Goal: Register for event/course

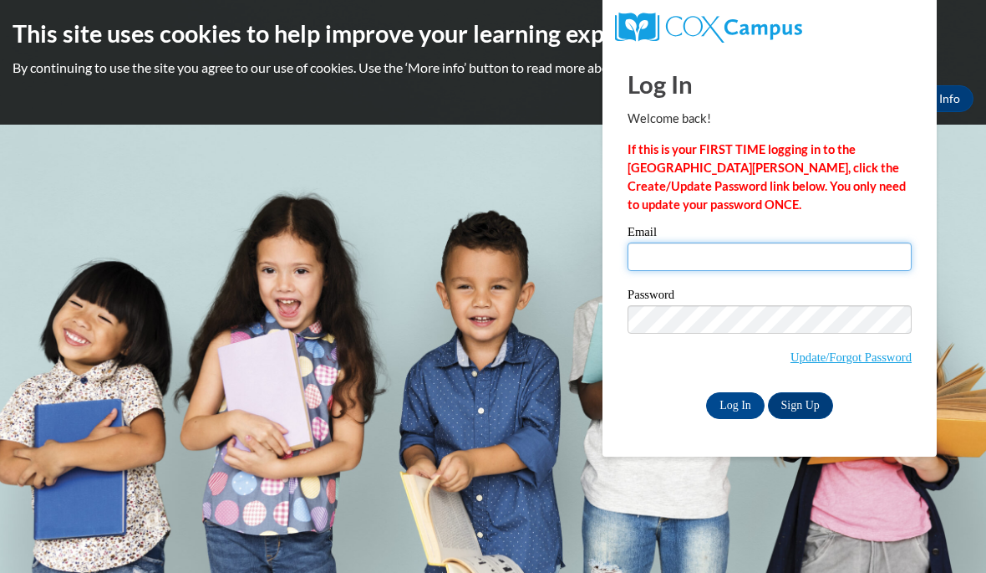
click at [786, 268] on input "Email" at bounding box center [770, 256] width 284 height 28
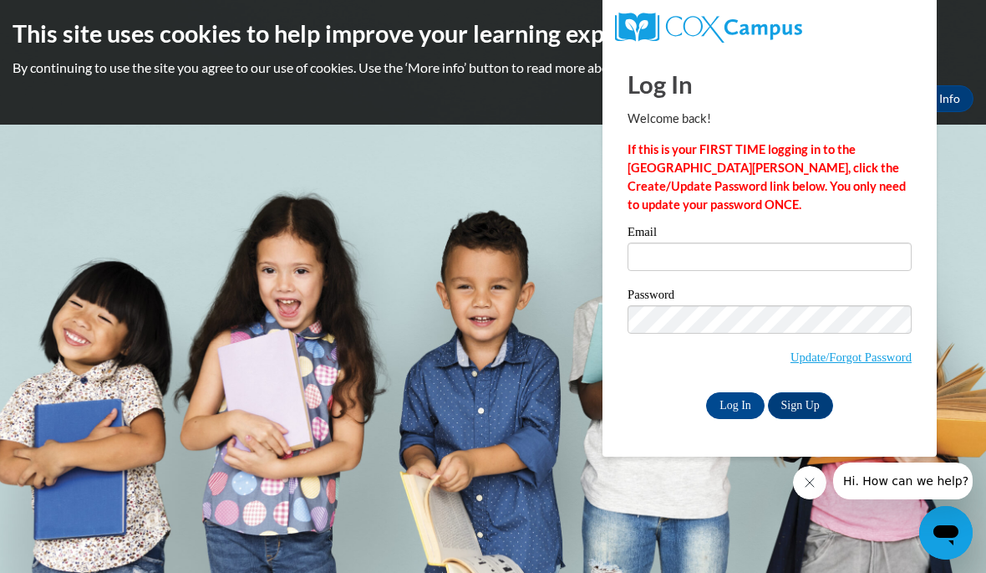
click at [969, 105] on link "More Info" at bounding box center [934, 98] width 79 height 27
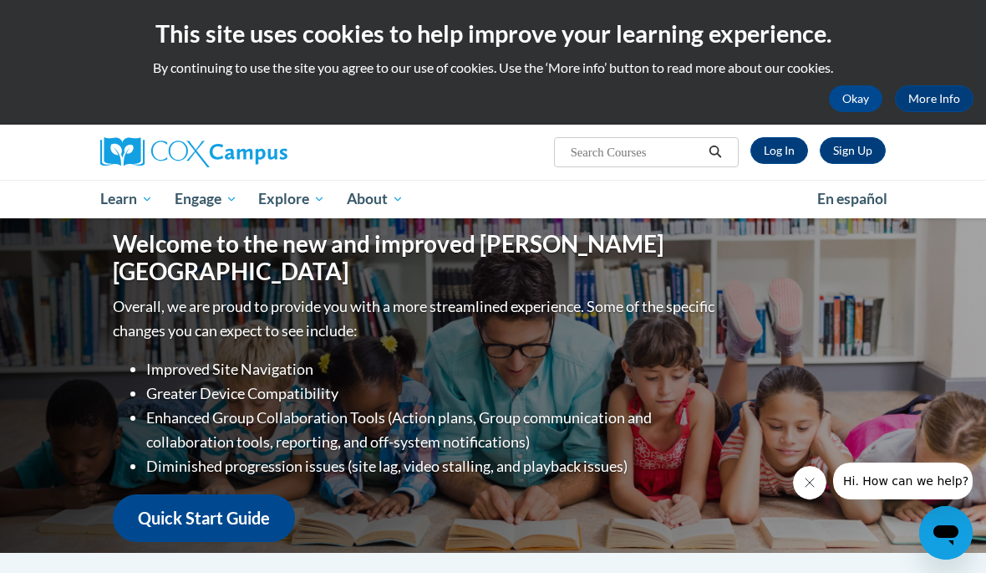
click at [866, 147] on link "Sign Up" at bounding box center [853, 150] width 66 height 27
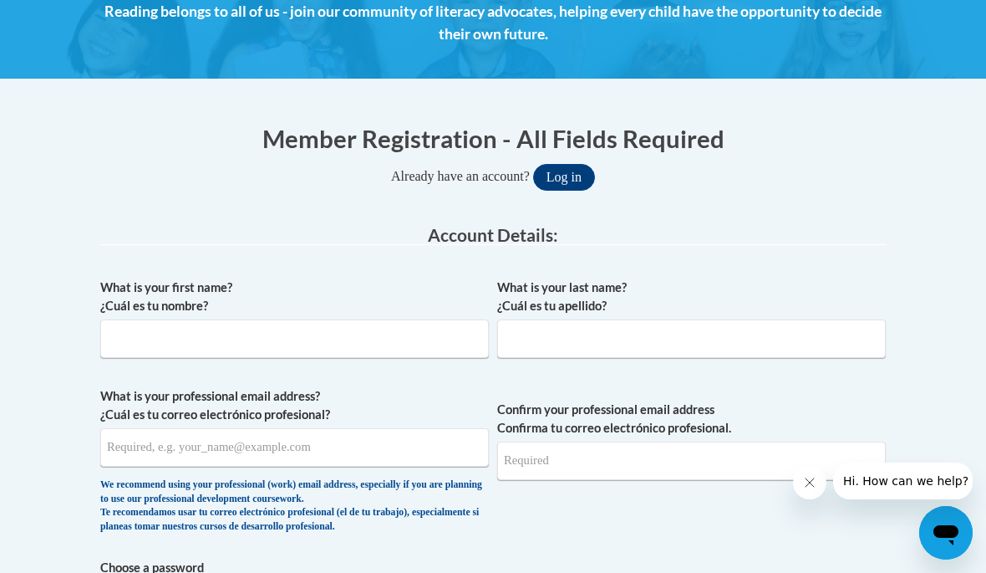
scroll to position [264, 0]
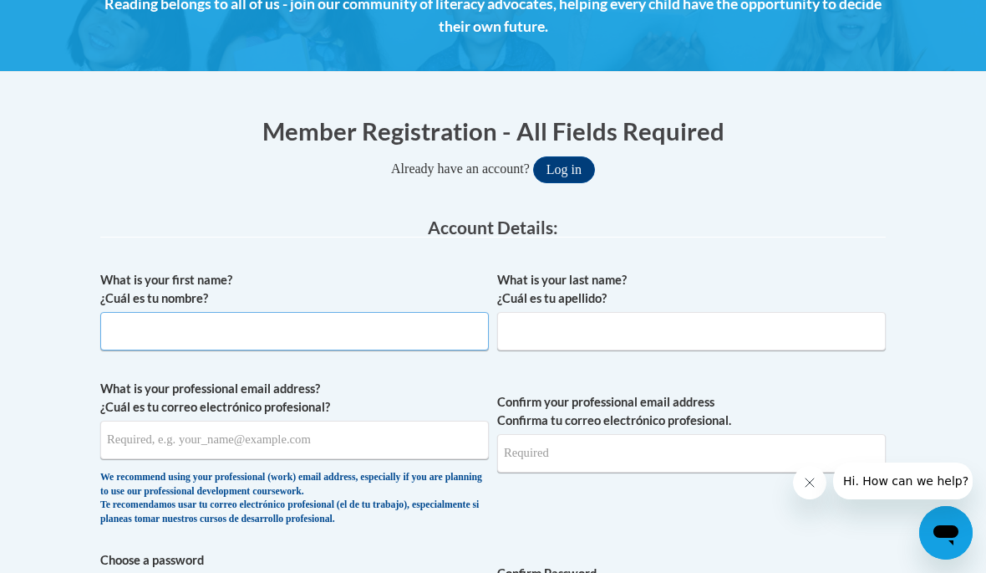
click at [313, 339] on input "What is your first name? ¿Cuál es tu nombre?" at bounding box center [294, 331] width 389 height 38
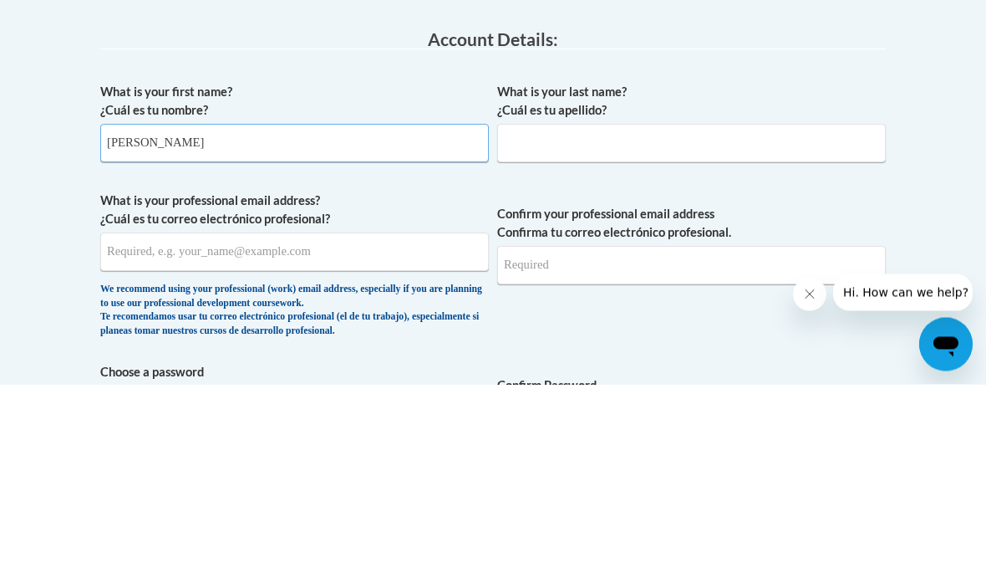
type input "Alejandra"
click at [624, 313] on input "What is your last name? ¿Cuál es tu apellido?" at bounding box center [691, 332] width 389 height 38
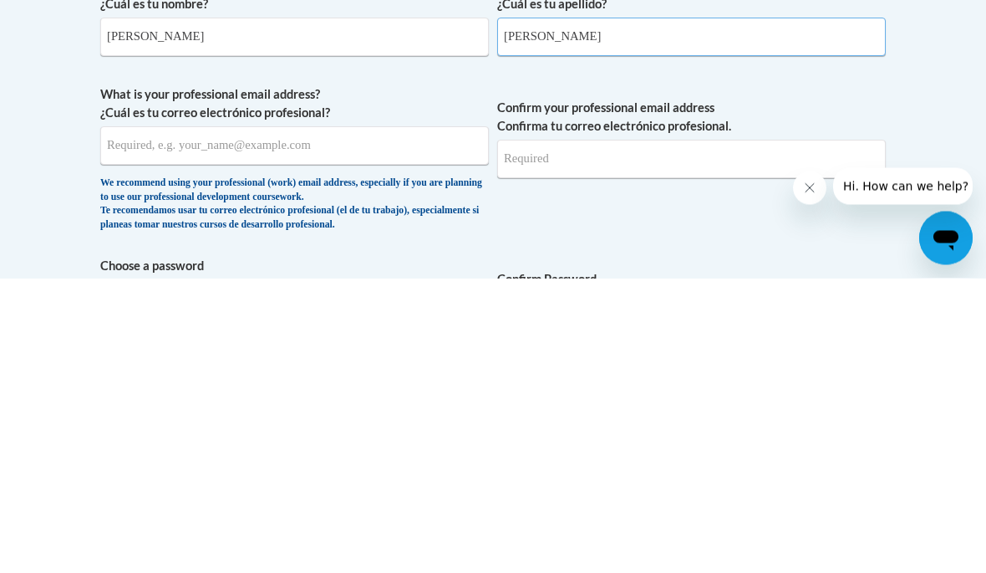
type input "Gracia"
click at [382, 421] on input "What is your professional email address? ¿Cuál es tu correo electrónico profesi…" at bounding box center [294, 440] width 389 height 38
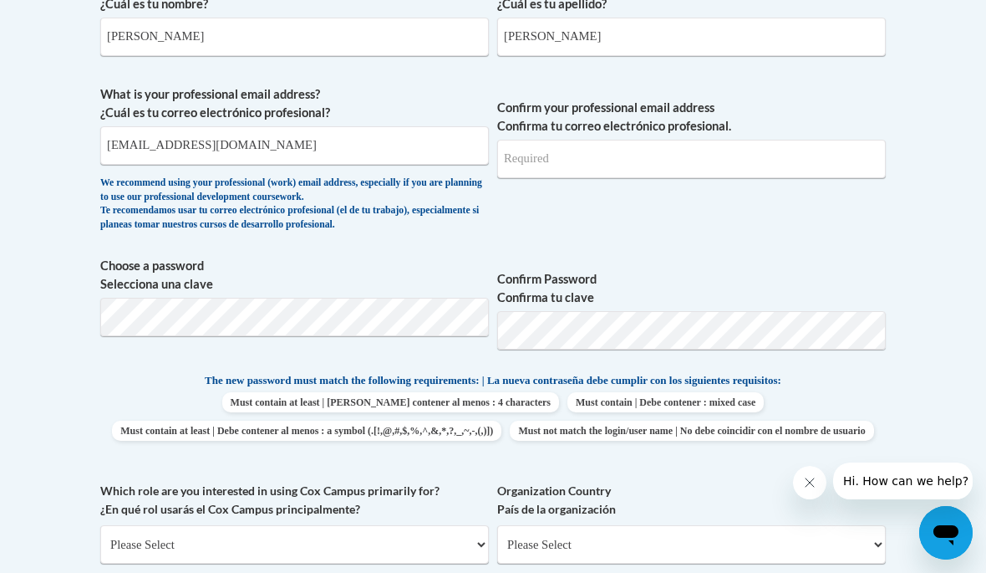
type input "graciaalejandra843@gmail.com"
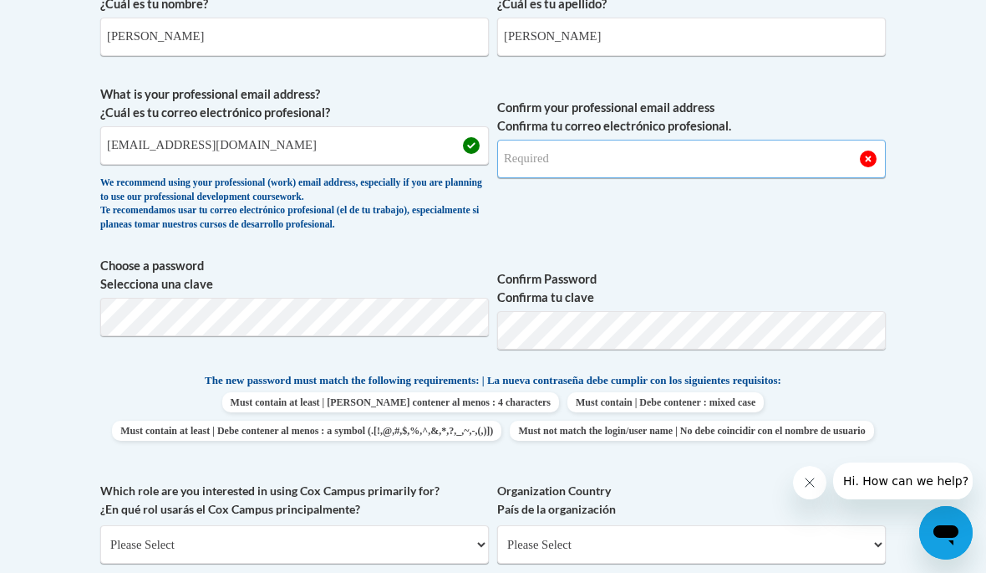
click at [767, 159] on input "Confirm your professional email address Confirma tu correo electrónico profesio…" at bounding box center [691, 159] width 389 height 38
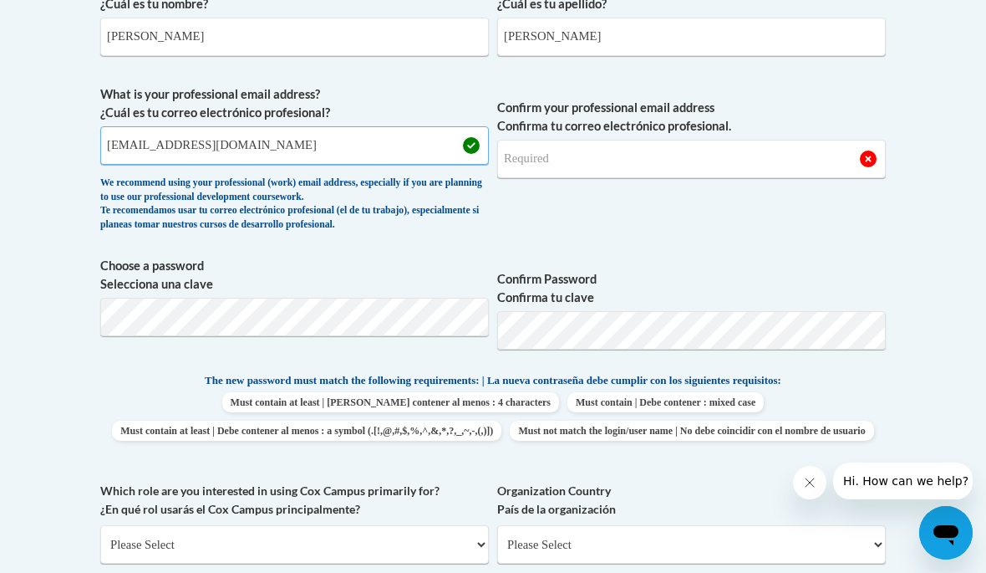
click at [251, 149] on input "graciaalejandra843@gmail.com" at bounding box center [294, 145] width 389 height 38
click at [134, 141] on input "graciaalejandra843@gmail.com" at bounding box center [294, 145] width 389 height 38
click at [124, 144] on input "graciaalejandra843@gmail.com" at bounding box center [294, 145] width 389 height 38
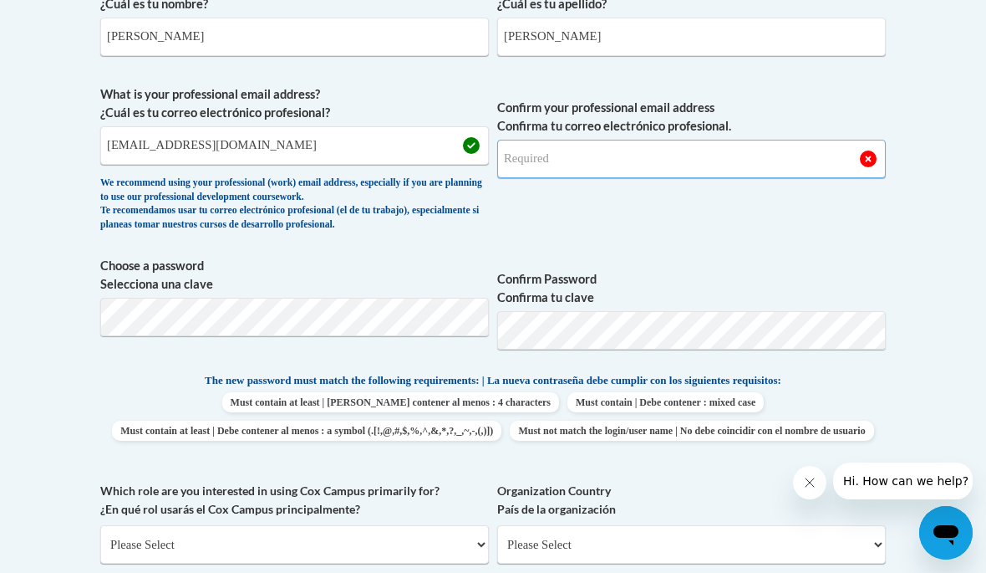
click at [570, 173] on input "Confirm your professional email address Confirma tu correo electrónico profesio…" at bounding box center [691, 159] width 389 height 38
click at [597, 145] on input "Confirm your professional email address Confirma tu correo electrónico profesio…" at bounding box center [691, 159] width 389 height 38
click at [580, 157] on input "Confirm your professional email address Confirma tu correo electrónico profesio…" at bounding box center [691, 159] width 389 height 38
click at [544, 155] on input "Confirm your professional email address Confirma tu correo electrónico profesio…" at bounding box center [691, 159] width 389 height 38
click at [546, 158] on input "Confirm your professional email address Confirma tu correo electrónico profesio…" at bounding box center [691, 159] width 389 height 38
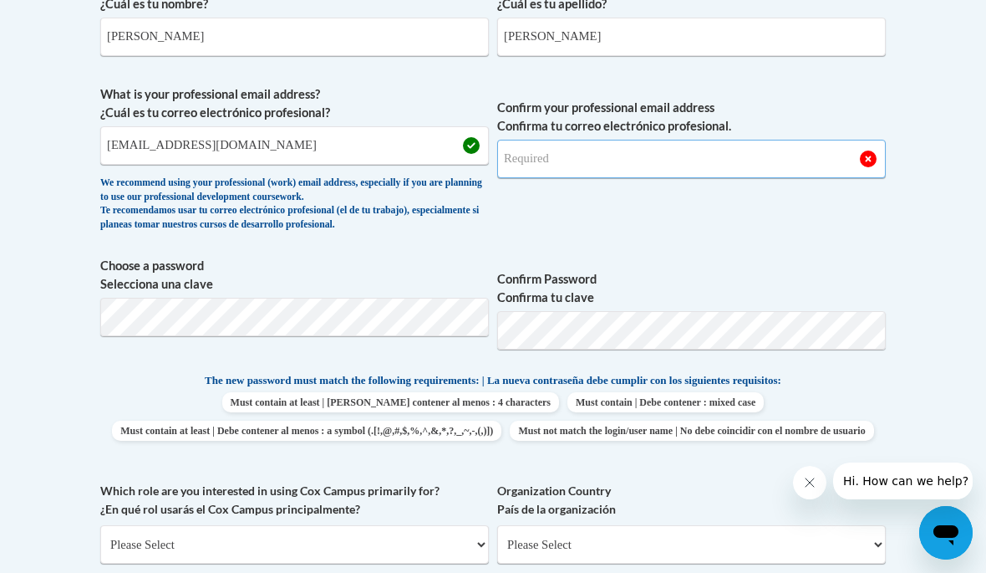
click at [539, 158] on input "Confirm your professional email address Confirma tu correo electrónico profesio…" at bounding box center [691, 159] width 389 height 38
click at [548, 170] on input "Confirm your professional email address Confirma tu correo electrónico profesio…" at bounding box center [691, 159] width 389 height 38
click at [541, 156] on input "Confirm your professional email address Confirma tu correo electrónico profesio…" at bounding box center [691, 159] width 389 height 38
click at [533, 164] on input "Confirm your professional email address Confirma tu correo electrónico profesio…" at bounding box center [691, 159] width 389 height 38
click at [558, 153] on input "Confirm your professional email address Confirma tu correo electrónico profesio…" at bounding box center [691, 159] width 389 height 38
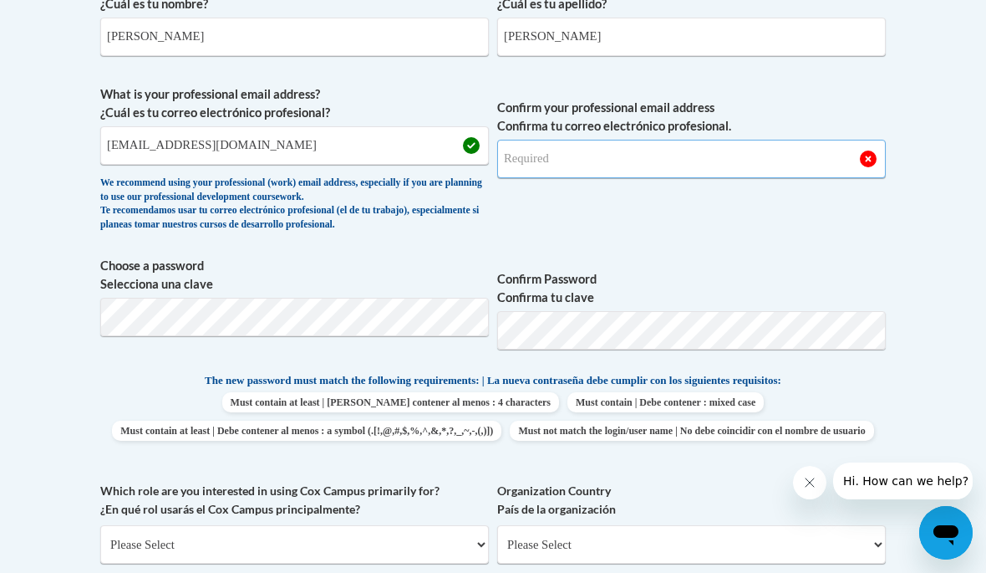
click at [567, 161] on input "Confirm your professional email address Confirma tu correo electrónico profesio…" at bounding box center [691, 159] width 389 height 38
click at [566, 159] on input "Confirm your professional email address Confirma tu correo electrónico profesio…" at bounding box center [691, 159] width 389 height 38
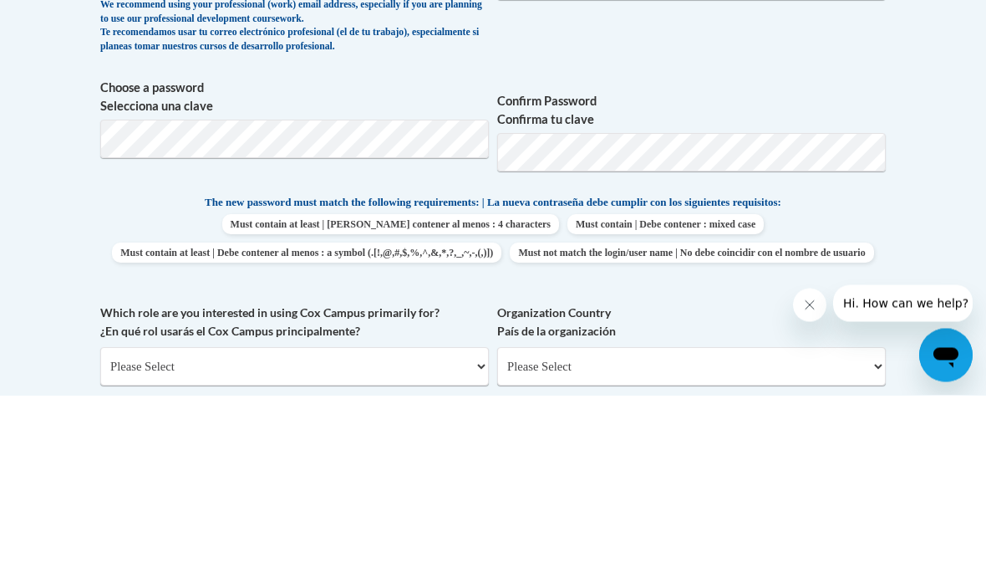
type input "graciaalejandra843@gmail.com"
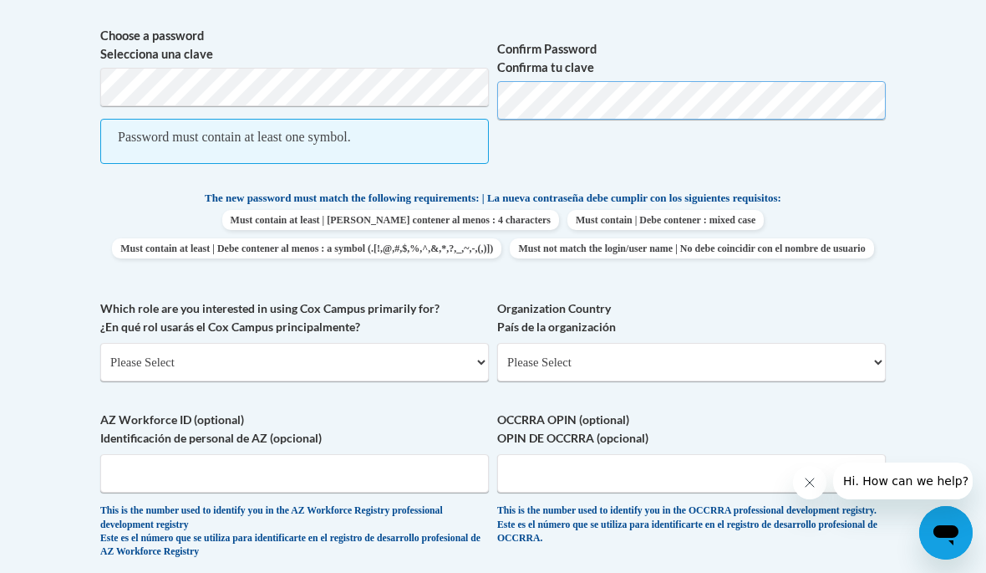
scroll to position [776, 0]
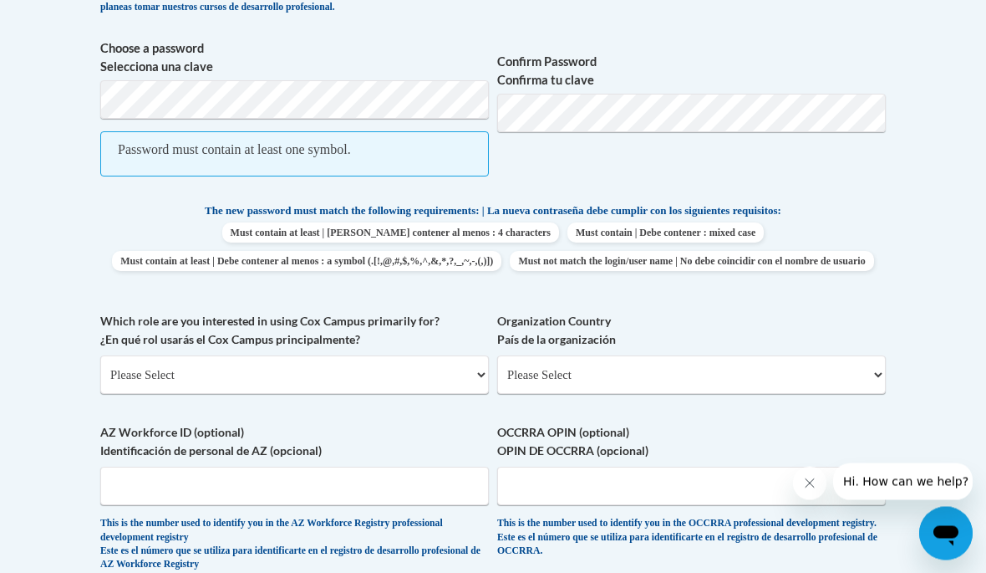
click at [943, 160] on body "This site uses cookies to help improve your learning experience. By continuing …" at bounding box center [493, 292] width 986 height 2137
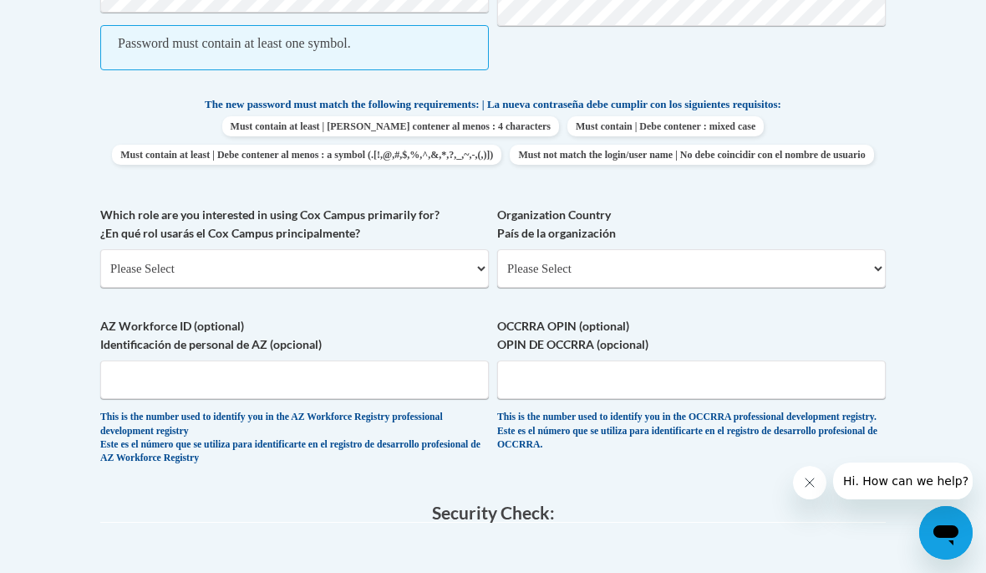
scroll to position [883, 0]
click at [410, 261] on select "Please Select College/University | Colegio/Universidad Community/Nonprofit Part…" at bounding box center [294, 267] width 389 height 38
select select "fbf2d438-af2f-41f8-98f1-81c410e29de3"
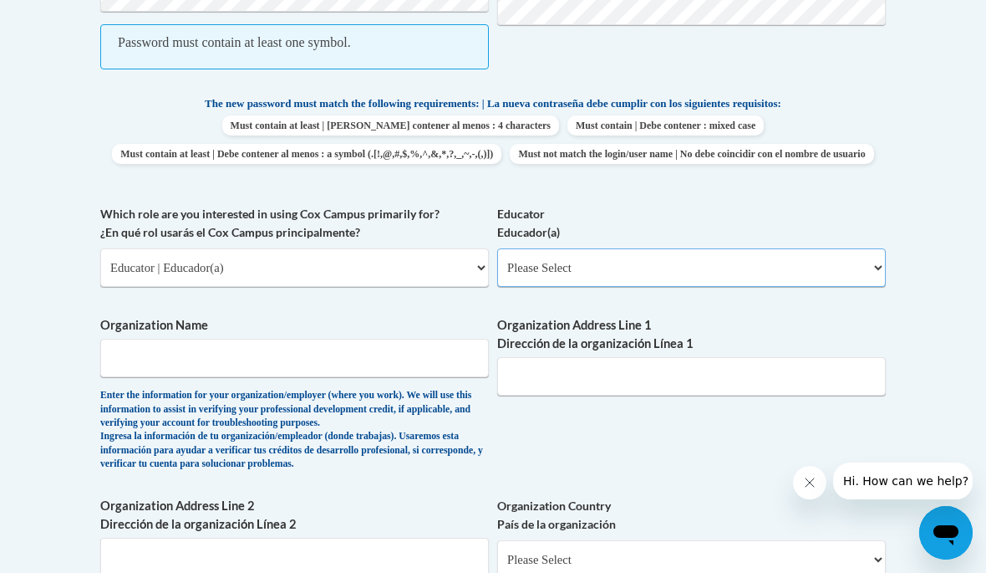
click at [692, 267] on select "Please Select Early Learning/Daycare Teacher/Family Home Care Provider | Maestr…" at bounding box center [691, 267] width 389 height 38
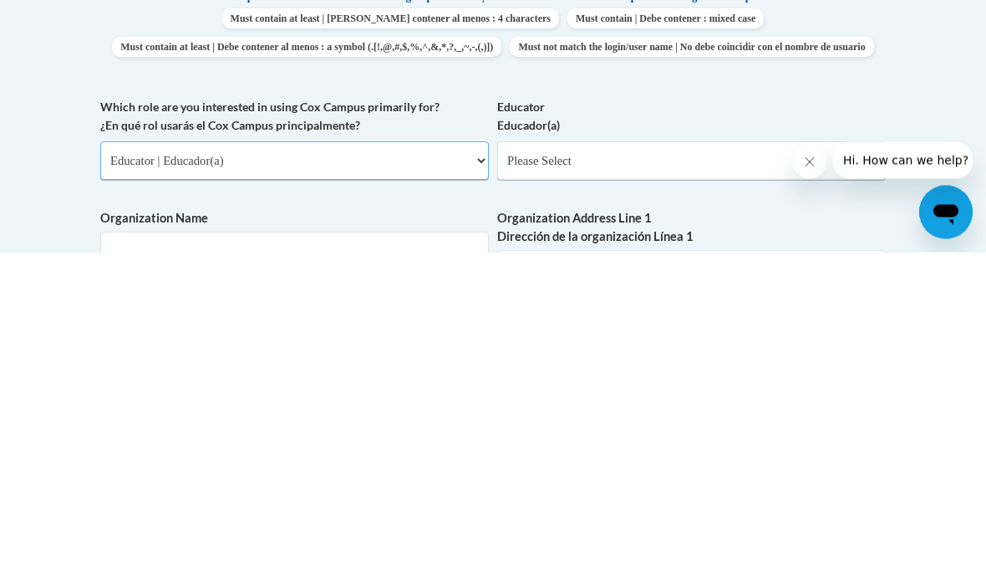
scroll to position [942, 0]
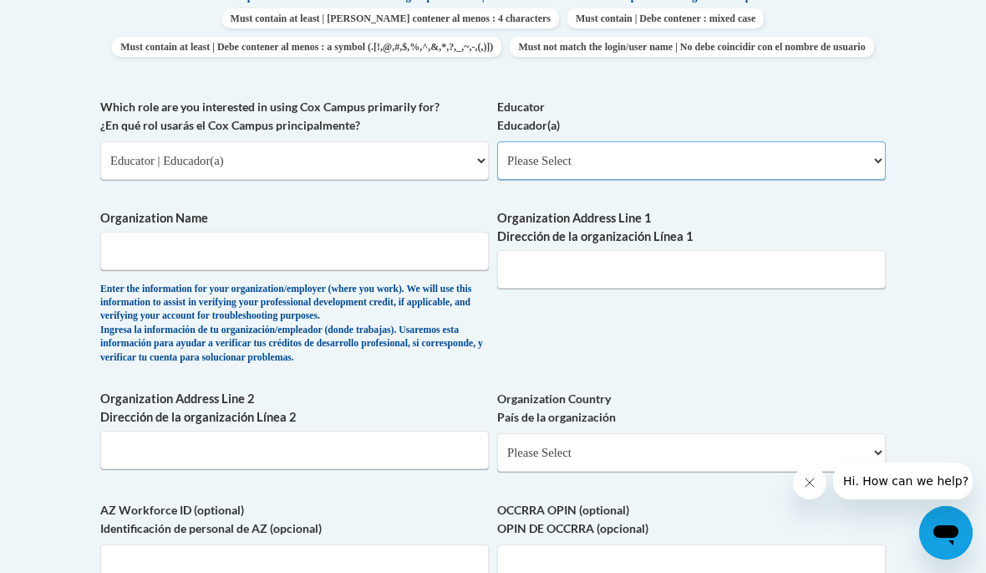
click at [791, 162] on select "Please Select Early Learning/Daycare Teacher/Family Home Care Provider | Maestr…" at bounding box center [691, 160] width 389 height 38
select select "67563ca1-16dc-4830-a7b3-94a34bed3689"
click at [407, 254] on input "Organization Name" at bounding box center [294, 251] width 389 height 38
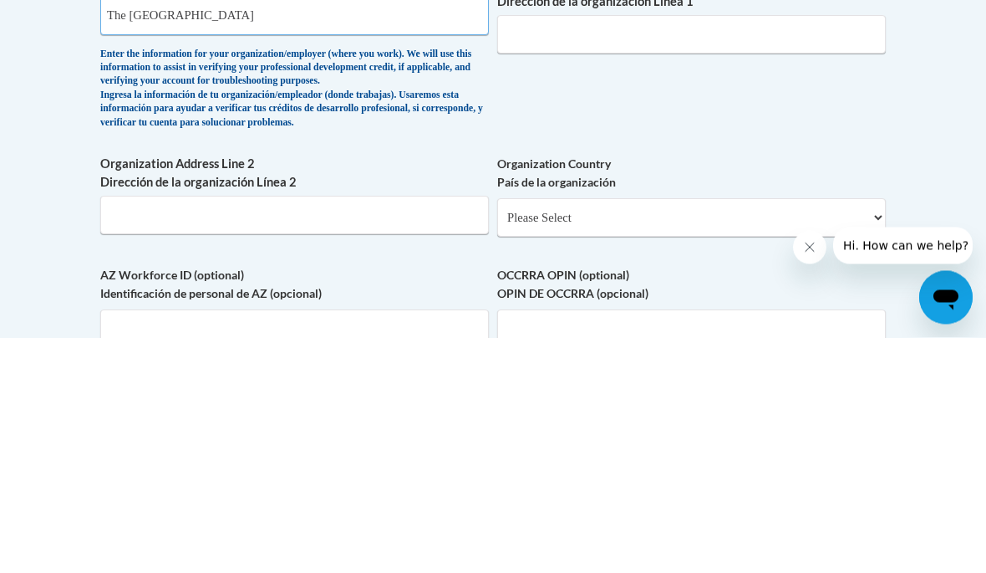
type input "The Golden Bee Learning Center"
click at [808, 125] on div "What is your first name? ¿Cuál es tu nombre? Alejandra What is your last name? …" at bounding box center [493, 126] width 786 height 1082
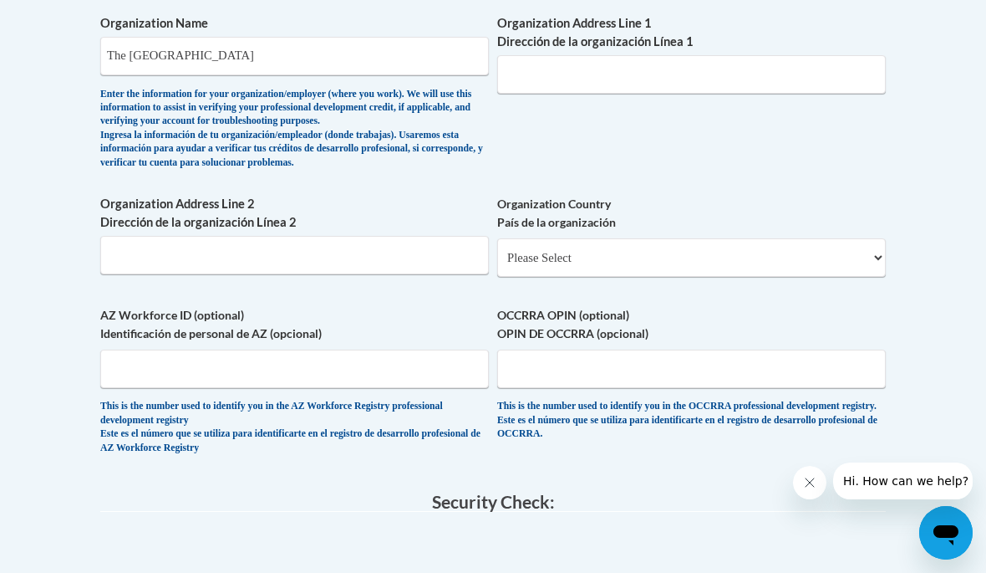
scroll to position [1130, 0]
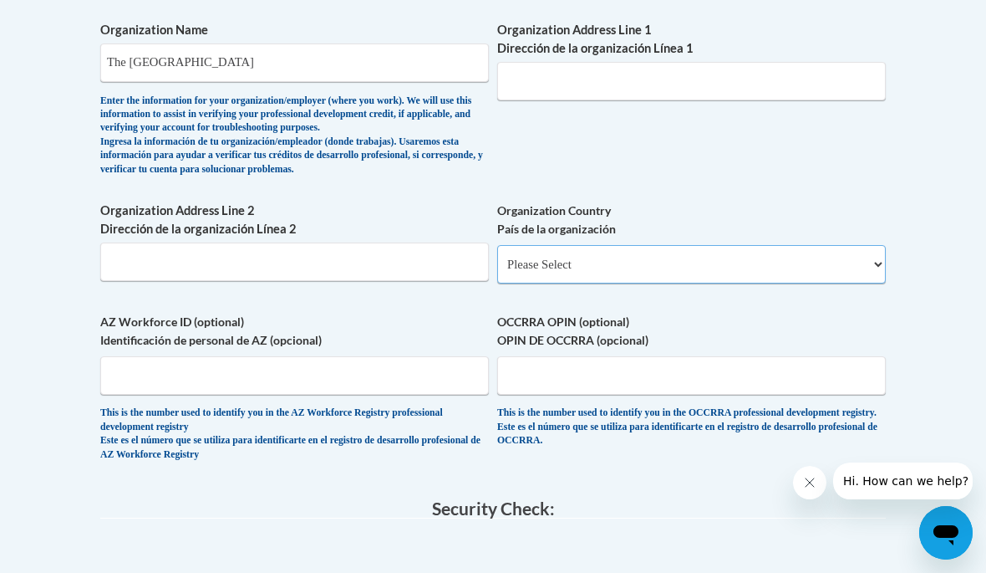
click at [713, 256] on select "Please Select United States | Estados Unidos Outside of the United States | Fue…" at bounding box center [691, 264] width 389 height 38
select select "ad49bcad-a171-4b2e-b99c-48b446064914"
select select
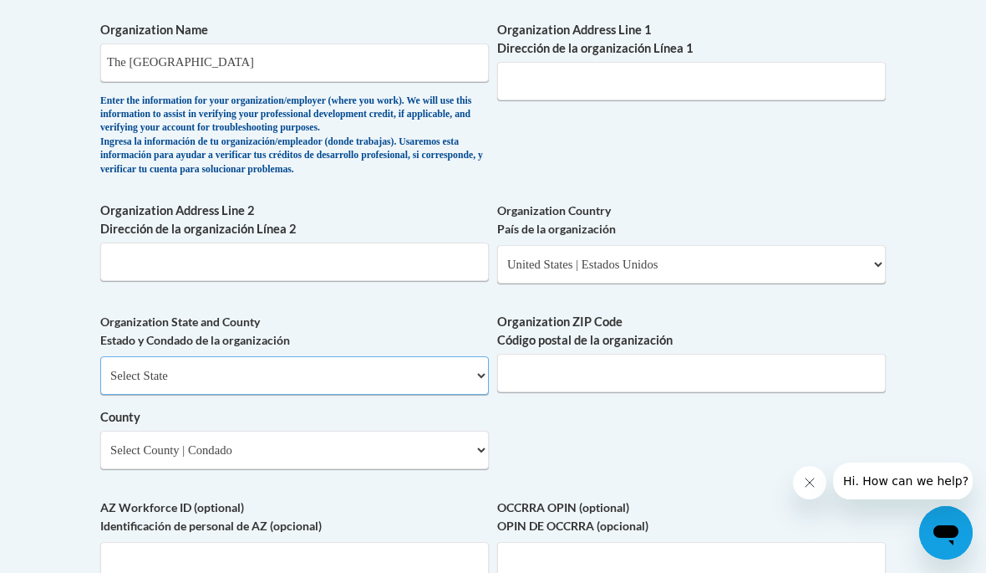
click at [463, 357] on select "Select State Alabama Alaska Arizona Arkansas California Colorado Connecticut De…" at bounding box center [294, 375] width 389 height 38
select select "Texas"
click at [443, 431] on select "Select County Anderson Andrews Angelina Aransas Archer Armstrong Atascosa Austi…" at bounding box center [294, 450] width 389 height 38
select select "Hidalgo"
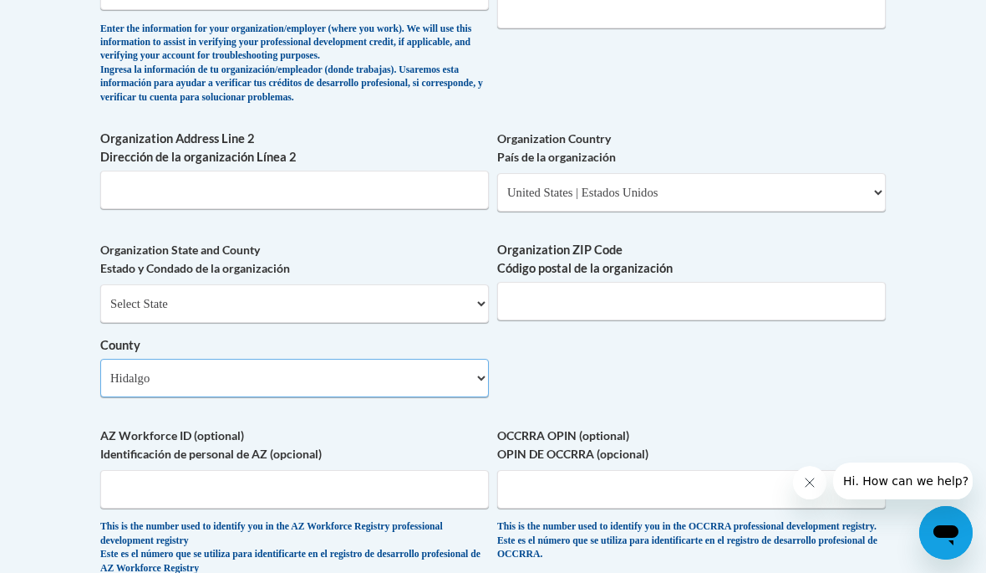
scroll to position [1204, 0]
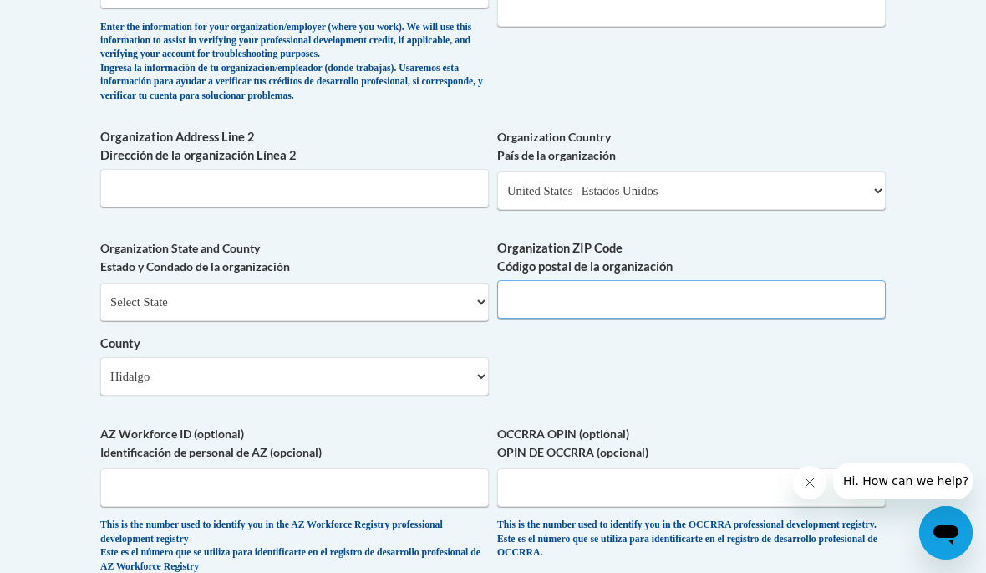
click at [803, 292] on input "Organization ZIP Code Código postal de la organización" at bounding box center [691, 299] width 389 height 38
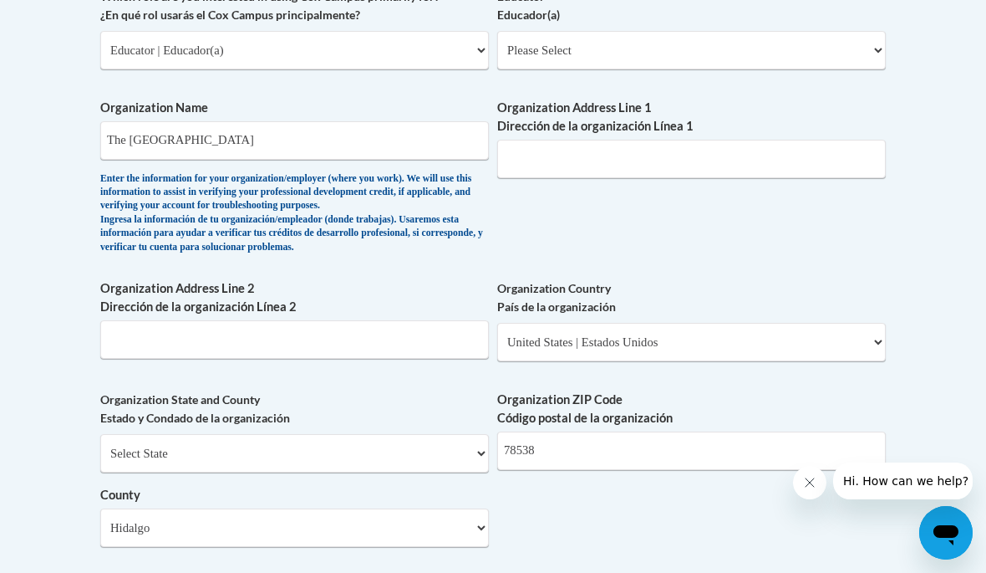
scroll to position [1050, 0]
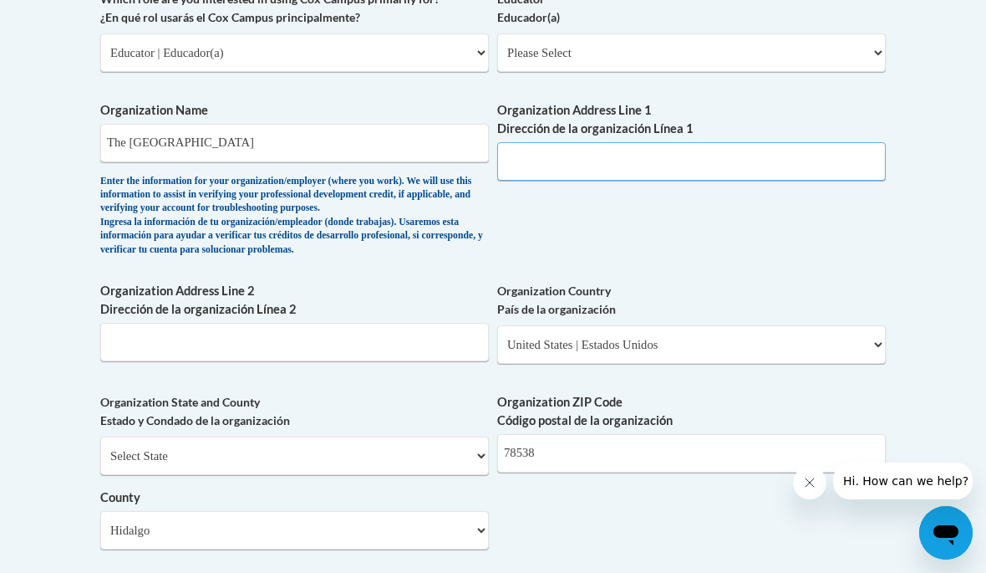
click at [726, 145] on input "Organization Address Line 1 Dirección de la organización Línea 1" at bounding box center [691, 161] width 389 height 38
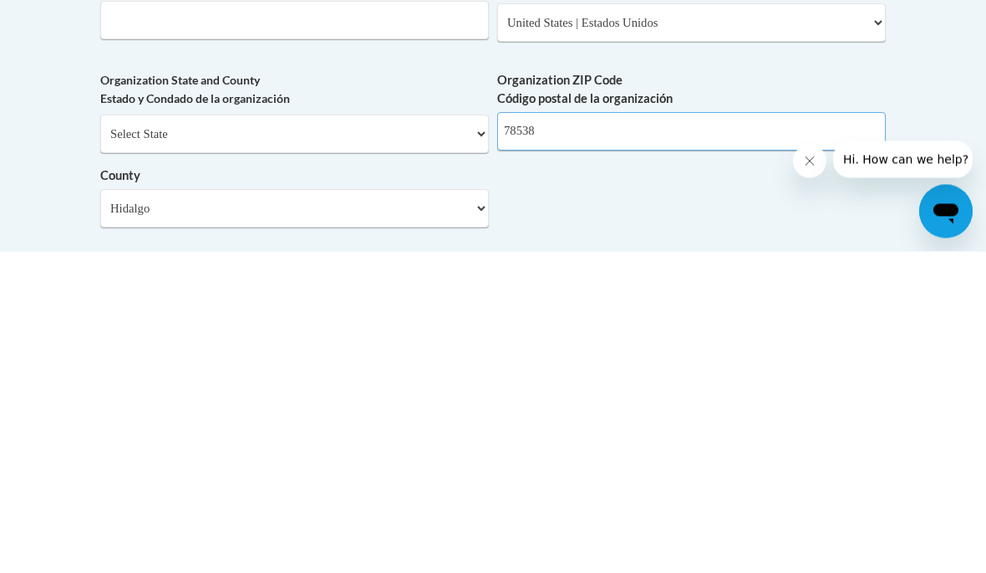
click at [672, 434] on input "78538" at bounding box center [691, 453] width 389 height 38
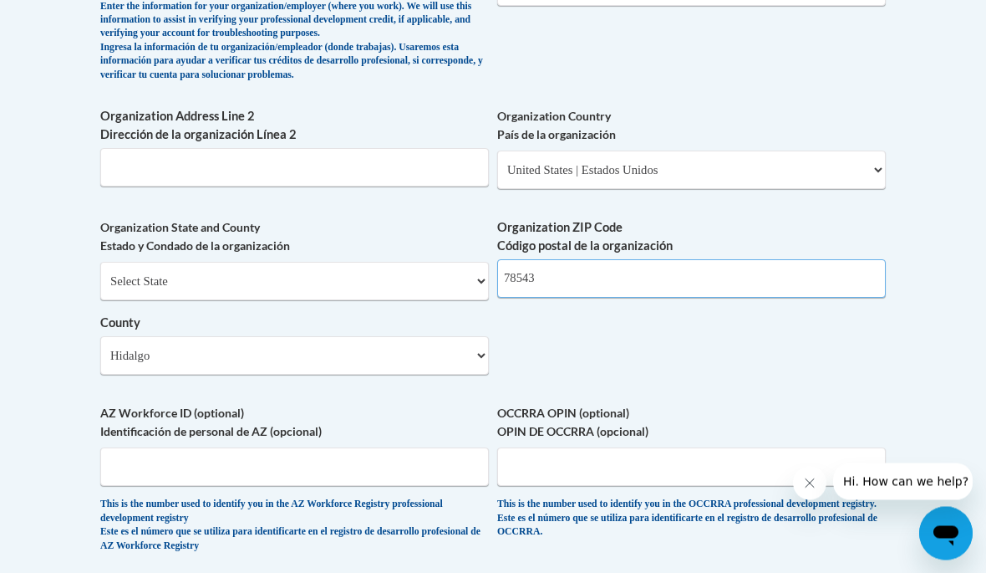
scroll to position [1217, 0]
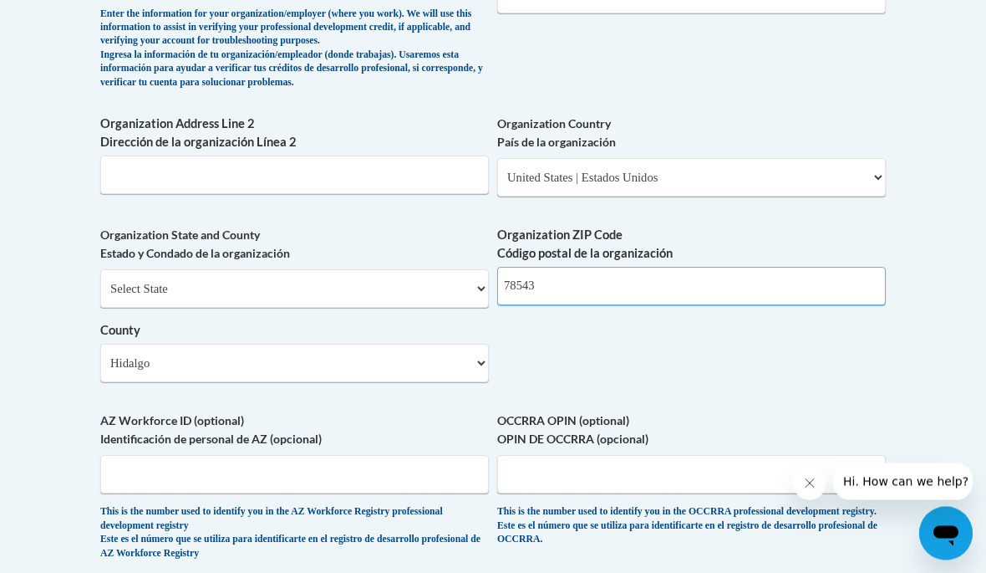
type input "78543"
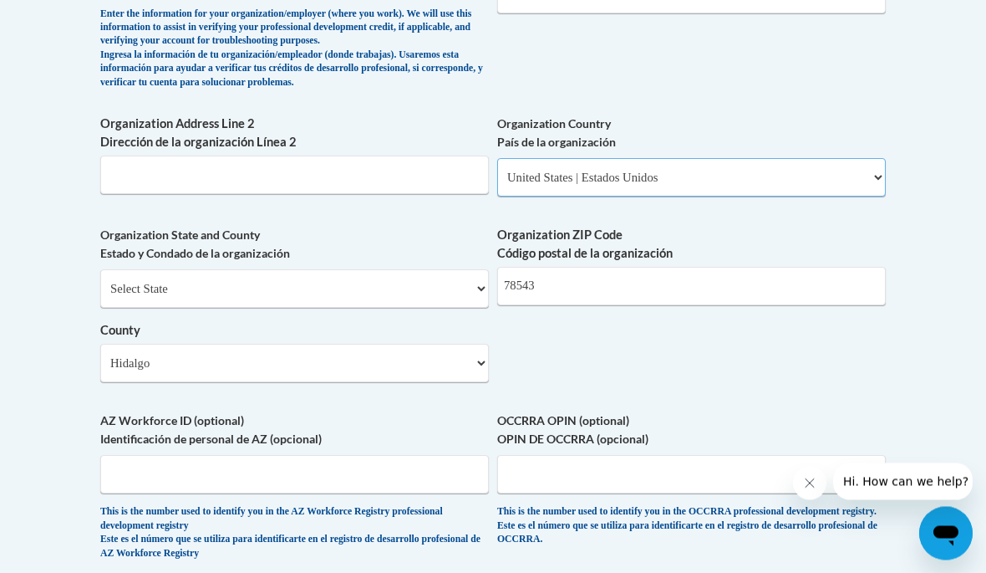
click at [685, 169] on select "Please Select United States | Estados Unidos Outside of the United States | Fue…" at bounding box center [691, 177] width 389 height 38
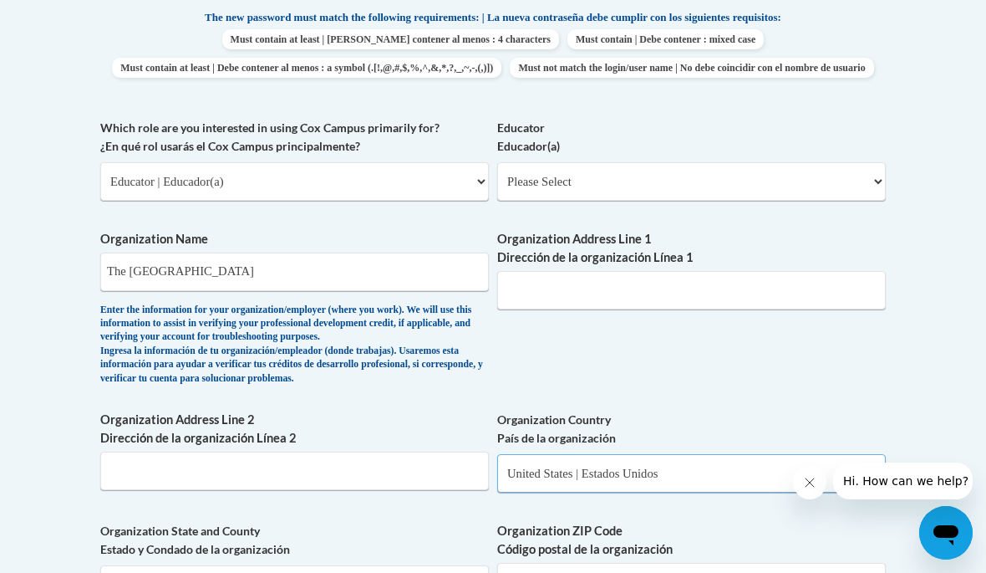
scroll to position [902, 0]
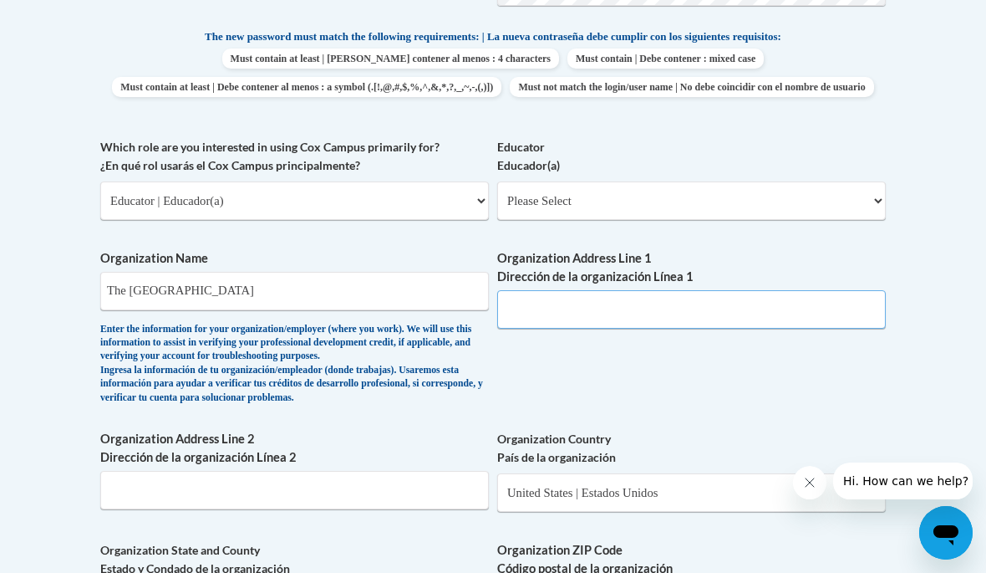
click at [621, 290] on input "Organization Address Line 1 Dirección de la organización Línea 1" at bounding box center [691, 309] width 389 height 38
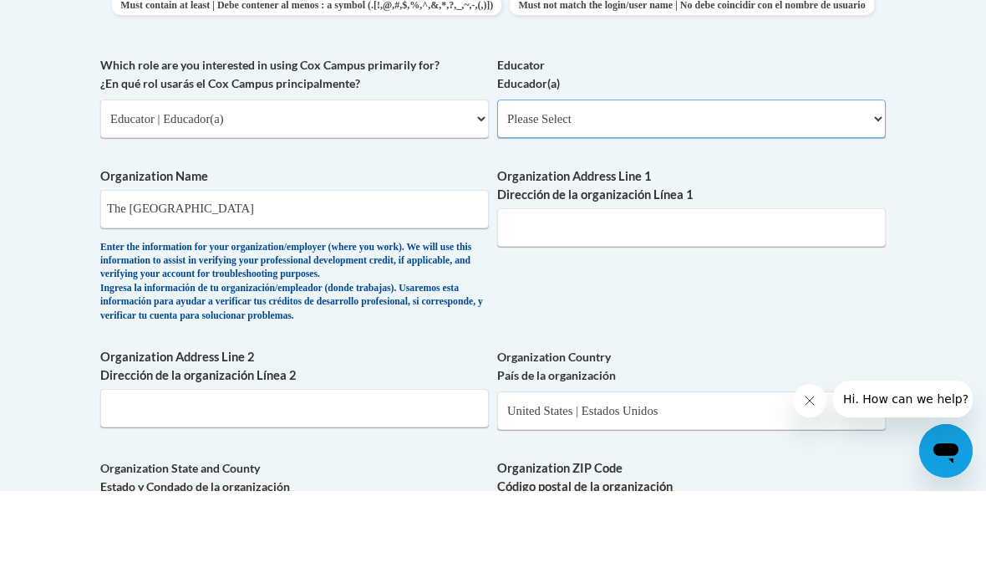
click at [747, 181] on select "Please Select Early Learning/Daycare Teacher/Family Home Care Provider | Maestr…" at bounding box center [691, 200] width 389 height 38
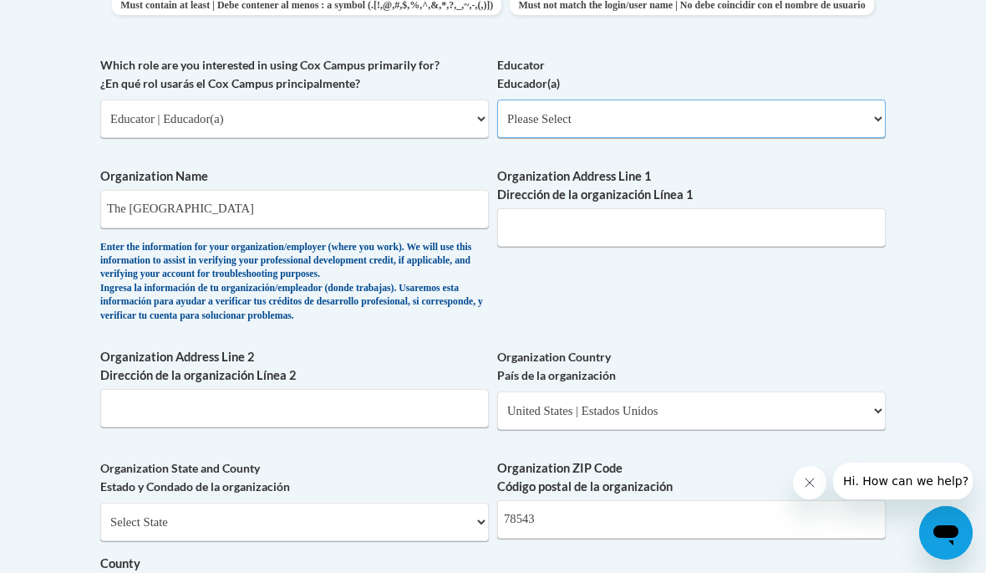
select select "67563ca1-16dc-4830-a7b3-94a34bed3689"
select select "null"
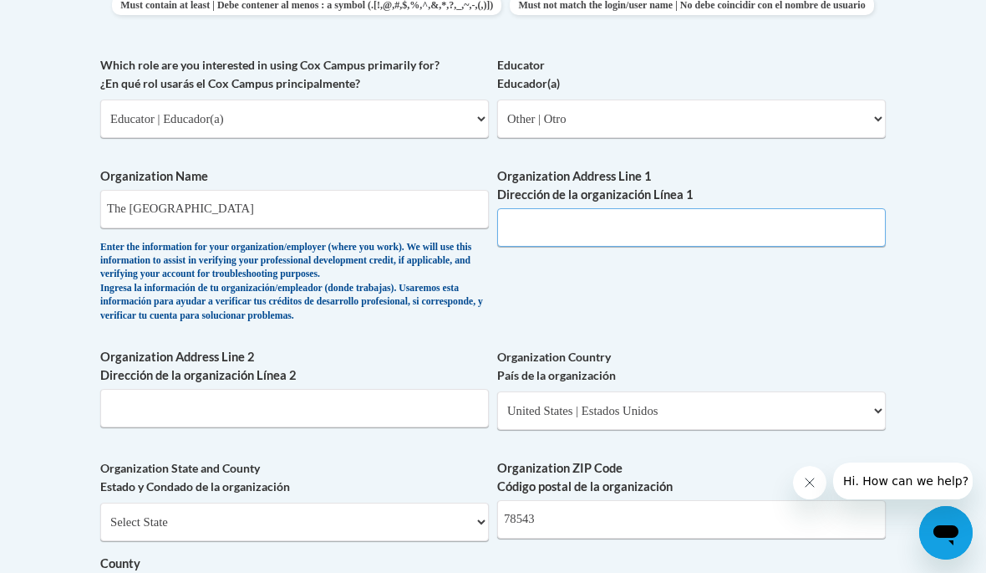
click at [686, 222] on input "Organization Address Line 1 Dirección de la organización Línea 1" at bounding box center [691, 227] width 389 height 38
click at [665, 217] on input "201 S" at bounding box center [691, 227] width 389 height 38
type input "201 S Carlos Arispe"
click at [941, 159] on body "This site uses cookies to help improve your learning experience. By continuing …" at bounding box center [493, 299] width 986 height 2567
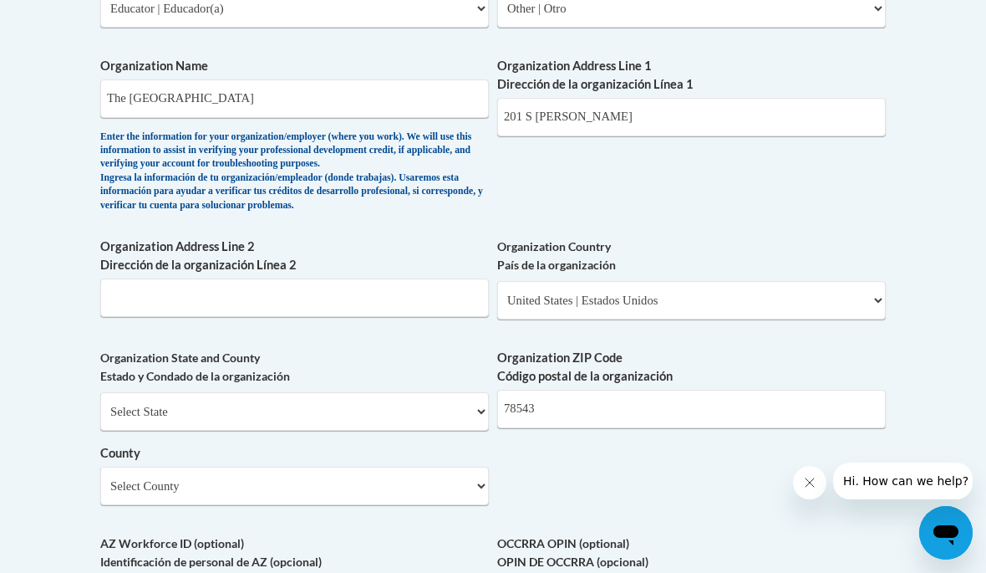
scroll to position [1097, 0]
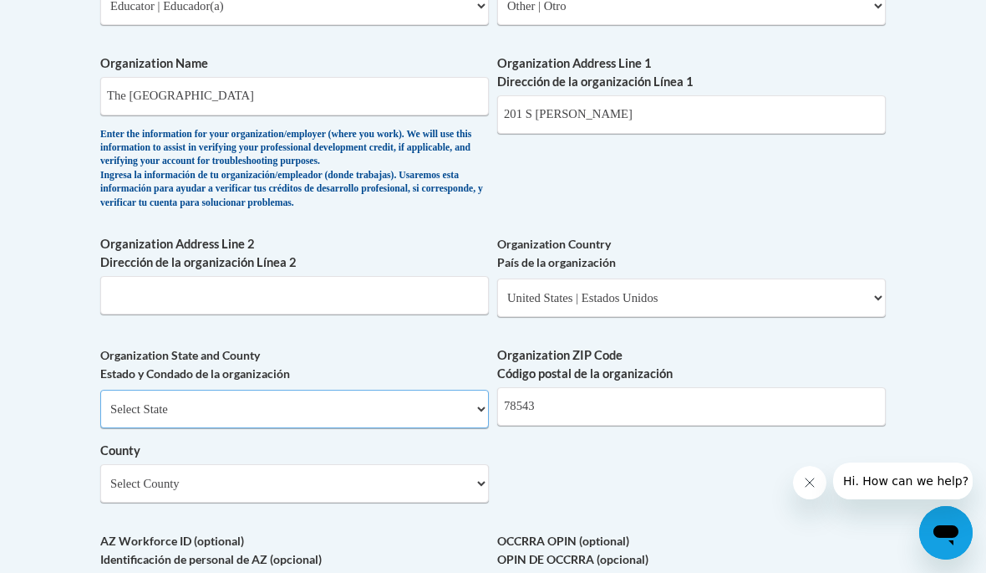
click at [429, 390] on select "Select State Alabama Alaska Arizona Arkansas California Colorado Connecticut De…" at bounding box center [294, 409] width 389 height 38
select select "Texas"
click at [379, 464] on select "County" at bounding box center [294, 483] width 389 height 38
click at [351, 464] on select "Select County Anderson Andrews Angelina Aransas Archer Armstrong Atascosa Austi…" at bounding box center [294, 483] width 389 height 38
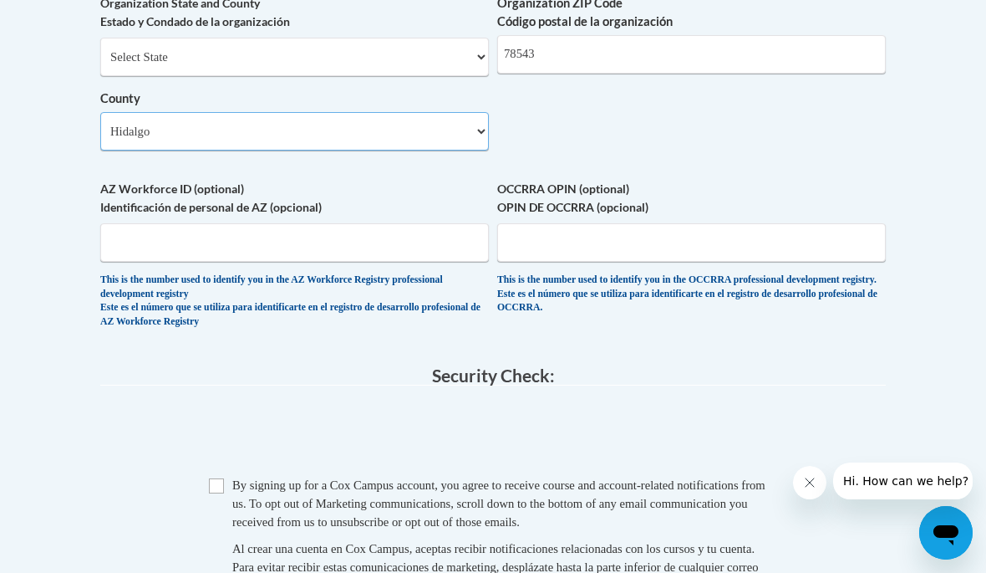
scroll to position [1459, 0]
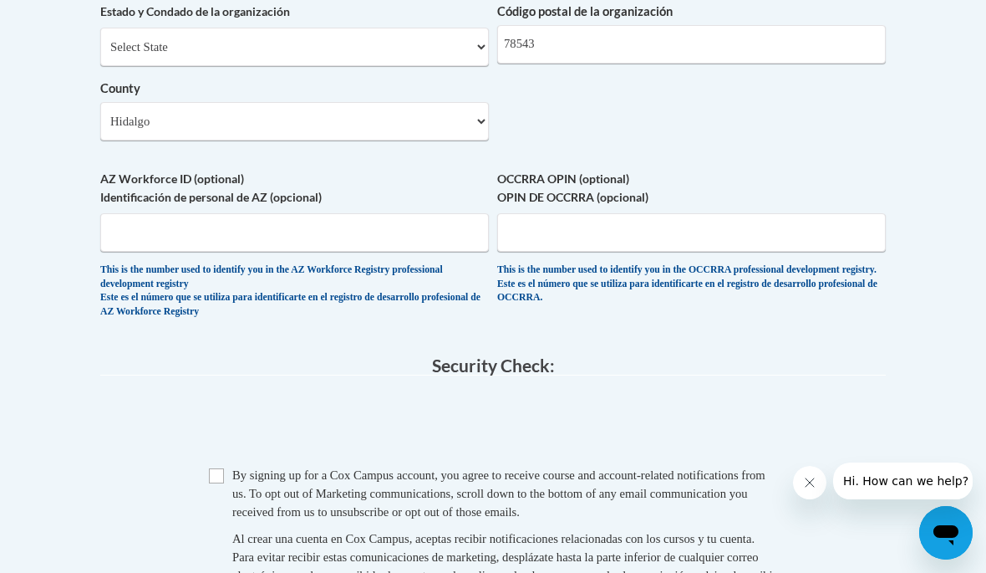
click at [217, 468] on input "Checkbox" at bounding box center [216, 475] width 15 height 15
checkbox input "true"
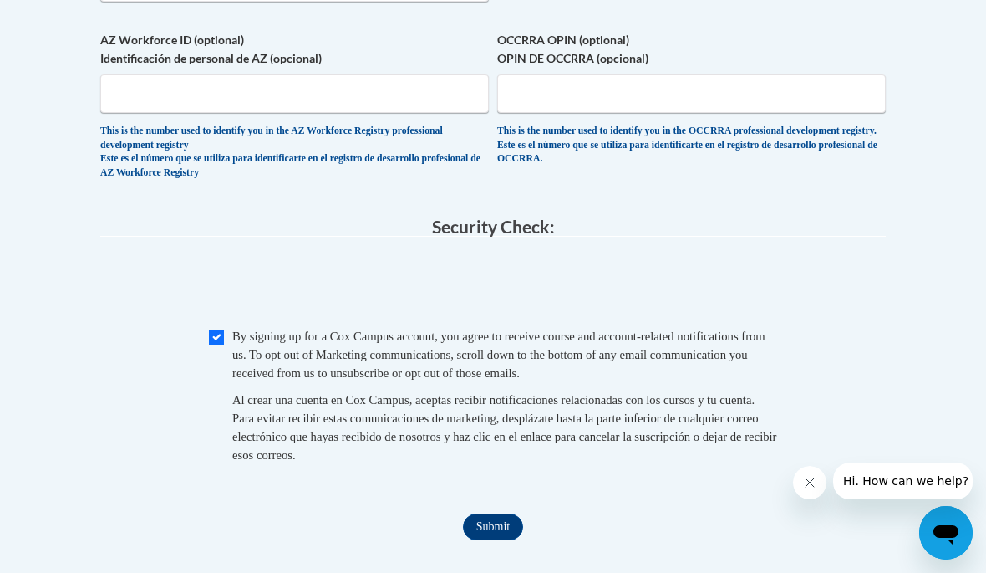
scroll to position [1633, 0]
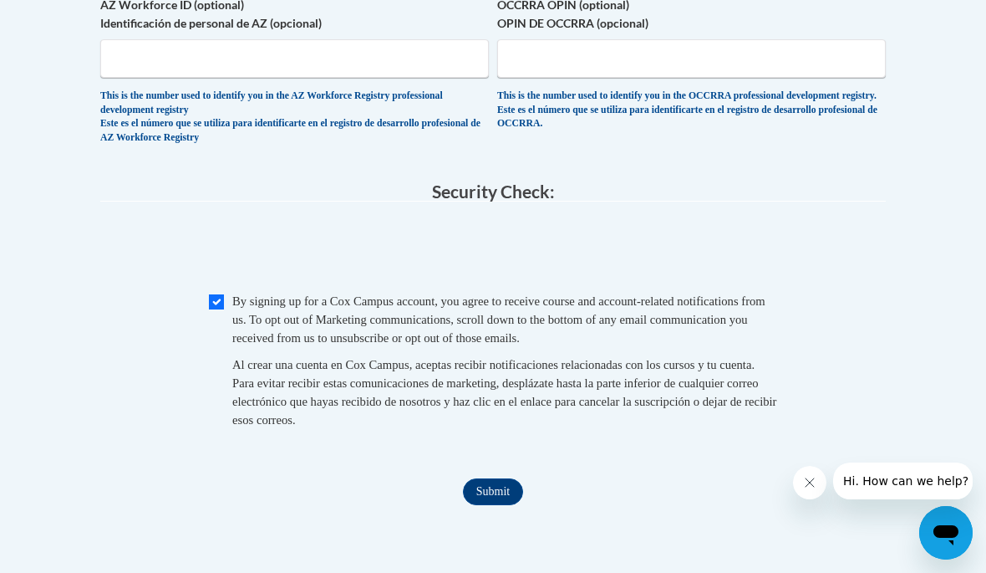
click at [502, 478] on input "Submit" at bounding box center [493, 491] width 60 height 27
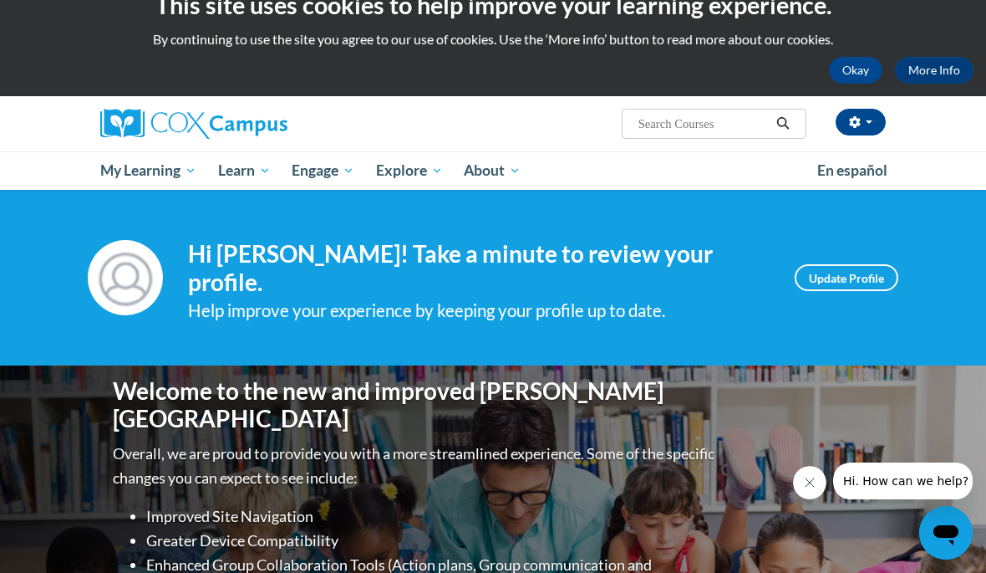
scroll to position [28, 0]
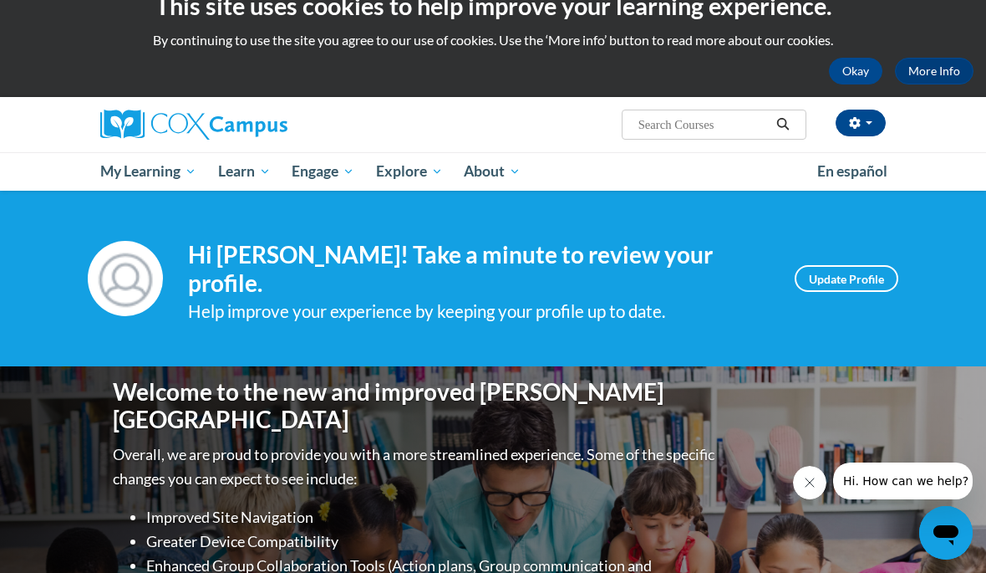
click at [0, 0] on span "My Course Progress" at bounding box center [0, 0] width 0 height 0
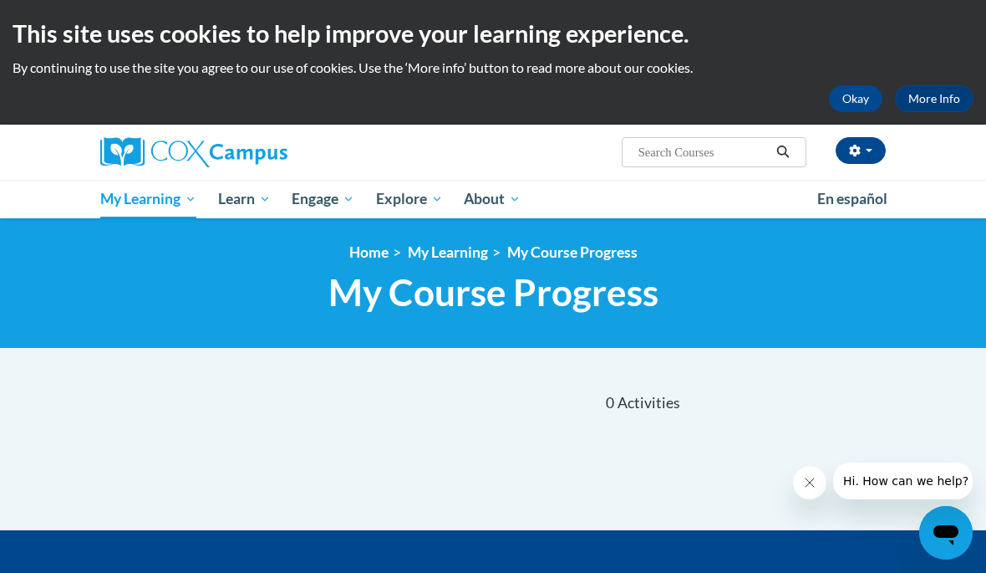
click at [0, 0] on link "Yearlong Learning Journeys" at bounding box center [0, 0] width 0 height 0
click at [757, 372] on body "This site uses cookies to help improve your learning experience. By continuing …" at bounding box center [493, 403] width 986 height 806
click at [346, 398] on div at bounding box center [417, 396] width 152 height 38
click at [0, 0] on link "All Courses" at bounding box center [0, 0] width 0 height 0
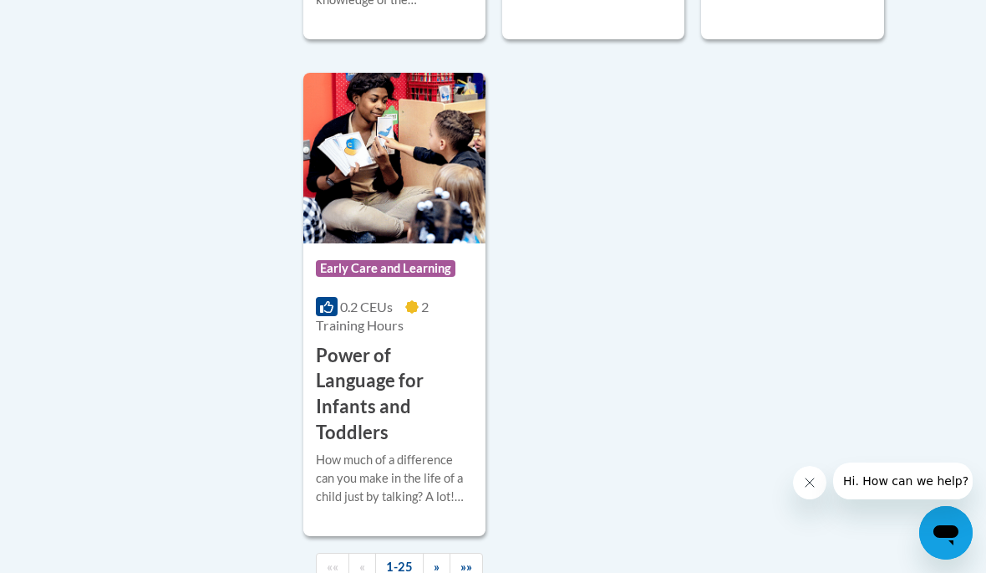
scroll to position [4400, 0]
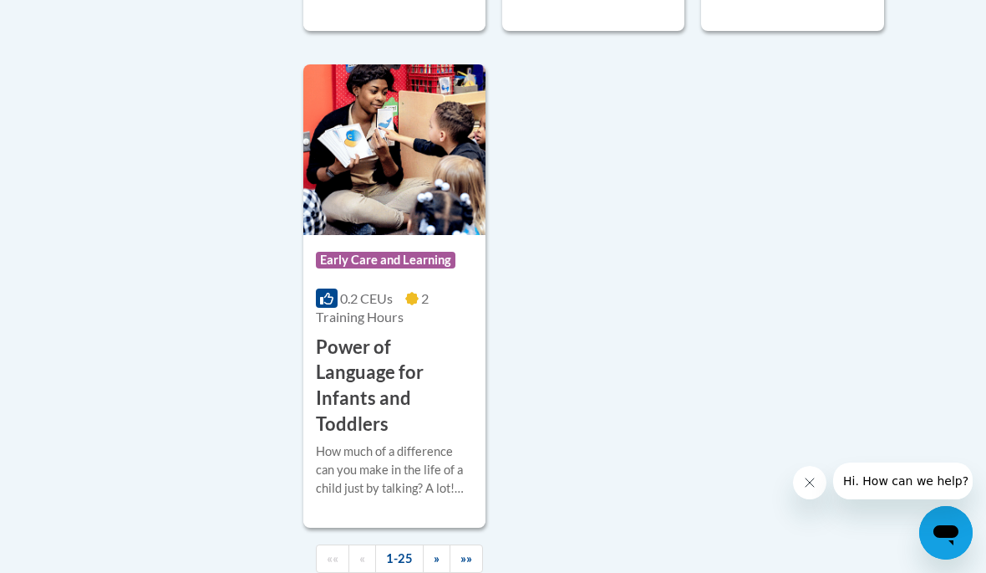
click at [435, 551] on span "»" at bounding box center [437, 558] width 6 height 14
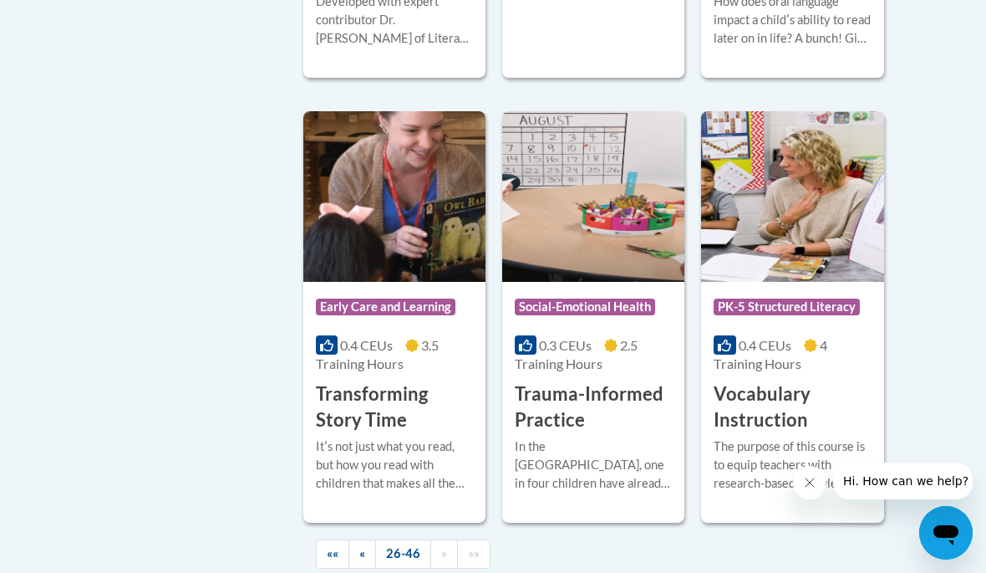
scroll to position [3104, 0]
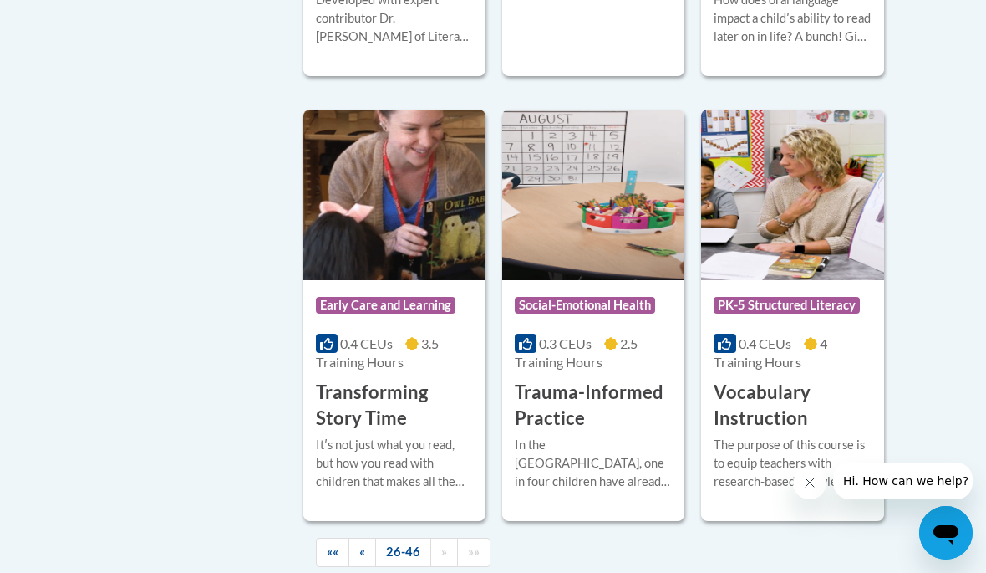
click at [364, 544] on span "«" at bounding box center [362, 551] width 6 height 14
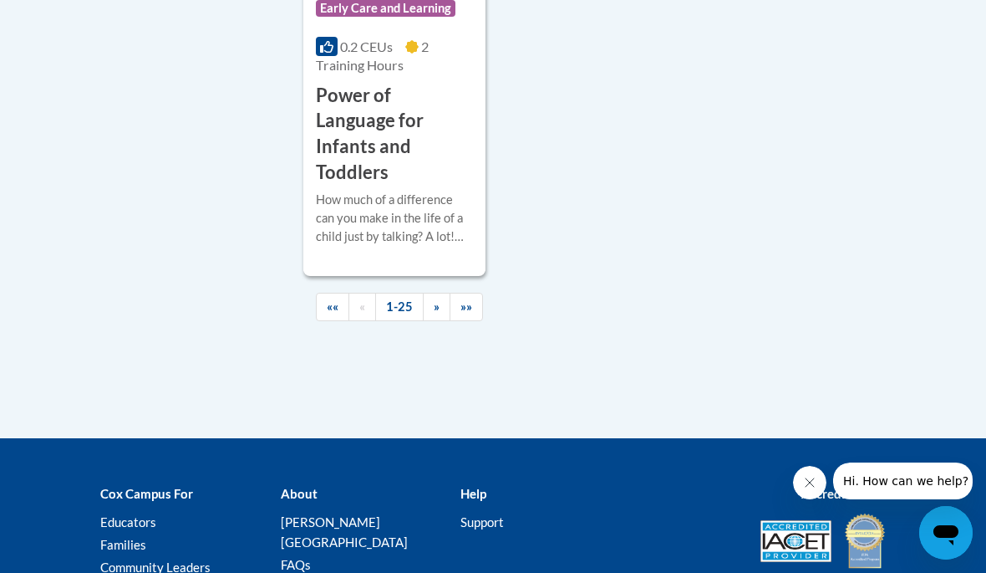
scroll to position [4631, 0]
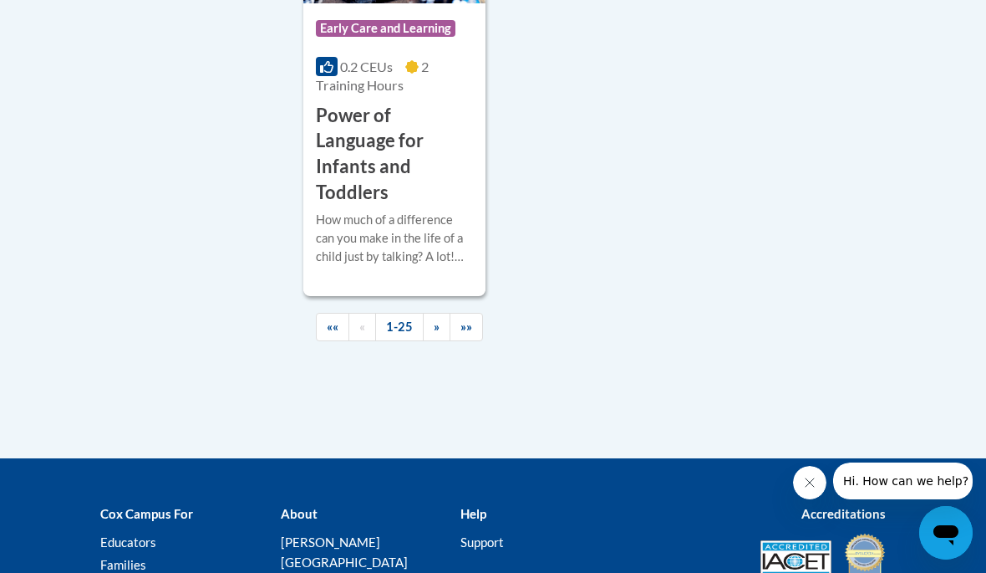
click at [471, 319] on span "»»" at bounding box center [467, 326] width 12 height 14
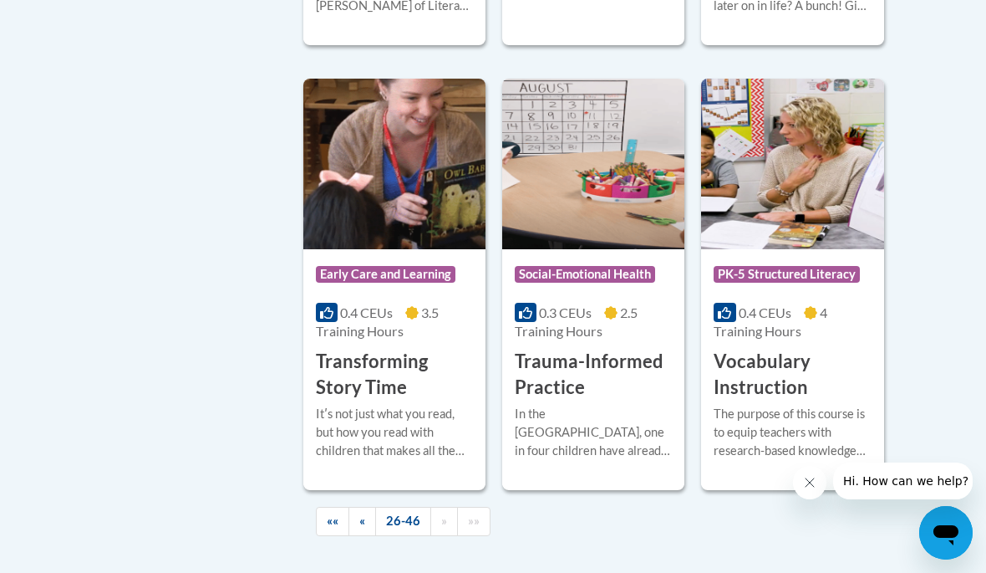
scroll to position [3153, 0]
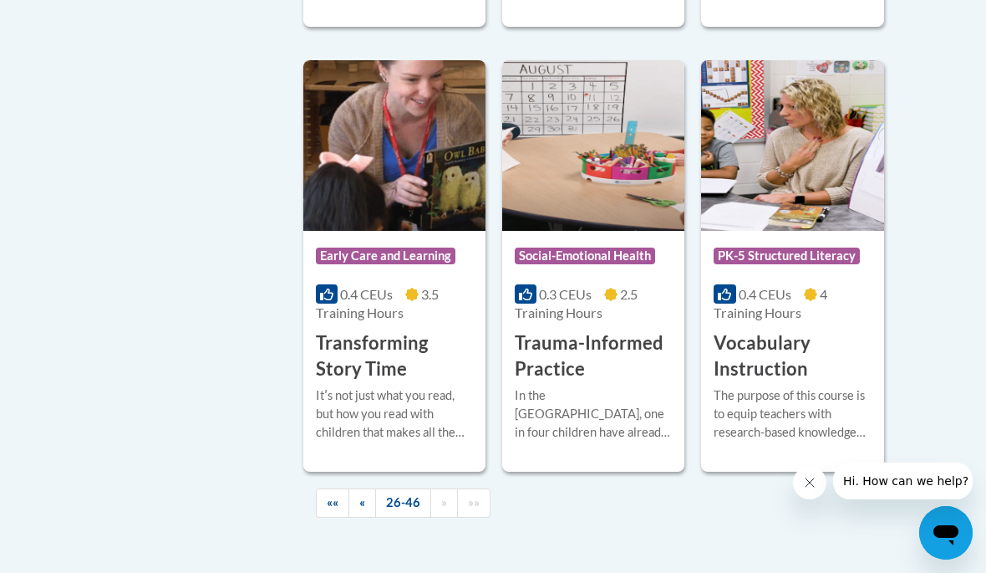
click at [334, 498] on link "««" at bounding box center [332, 502] width 33 height 29
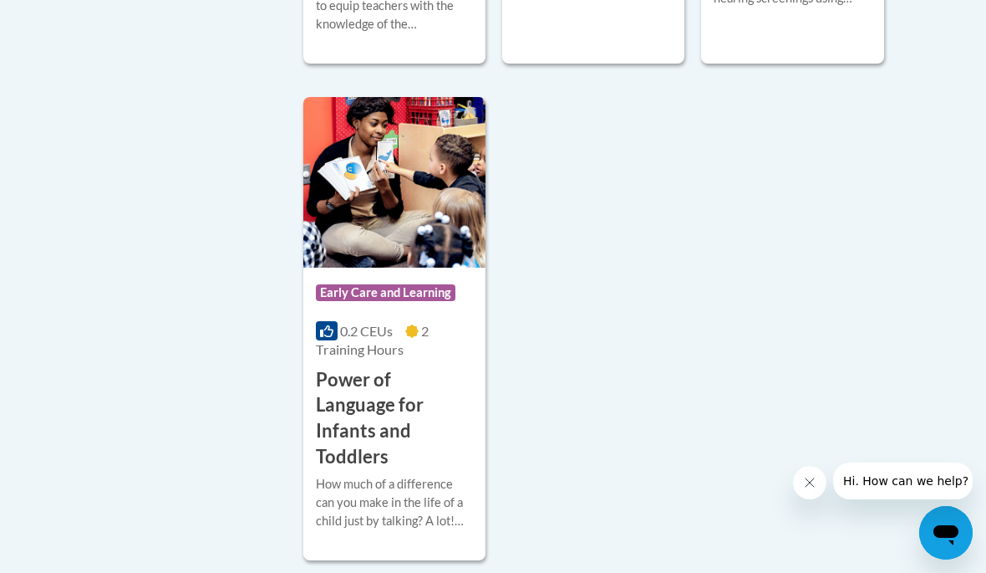
scroll to position [4424, 0]
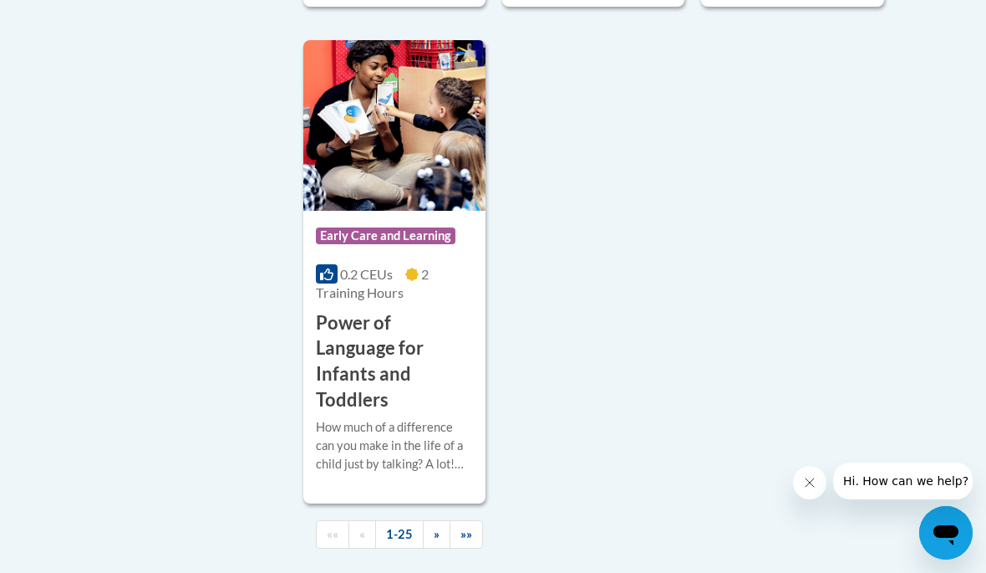
click at [448, 170] on img at bounding box center [394, 125] width 182 height 171
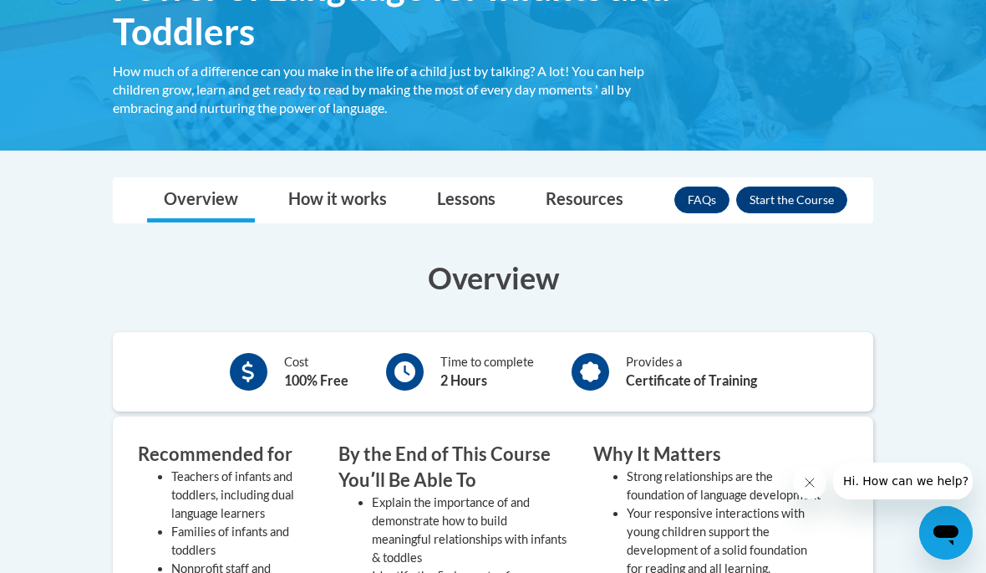
scroll to position [313, 0]
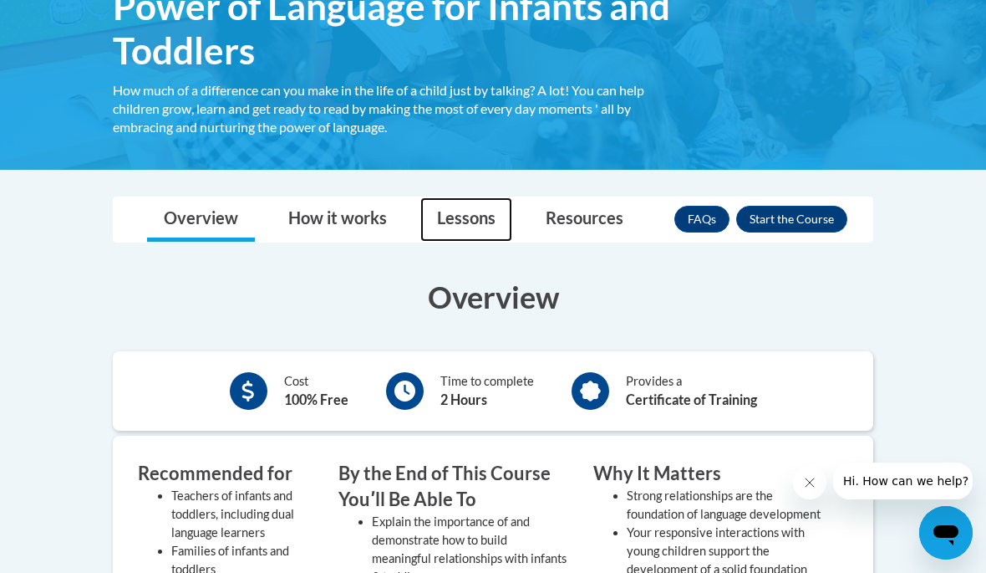
click at [466, 212] on link "Lessons" at bounding box center [467, 219] width 92 height 44
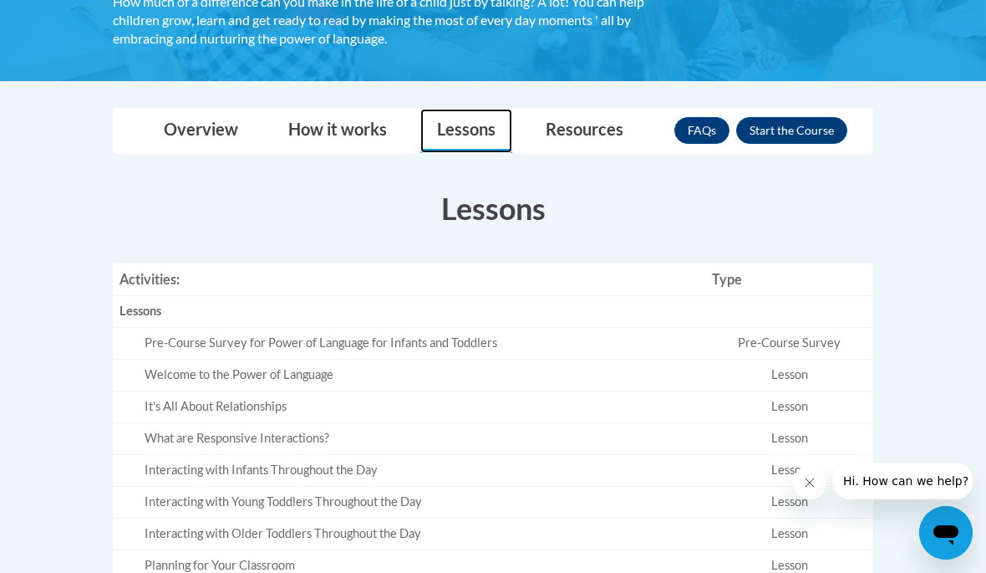
scroll to position [390, 0]
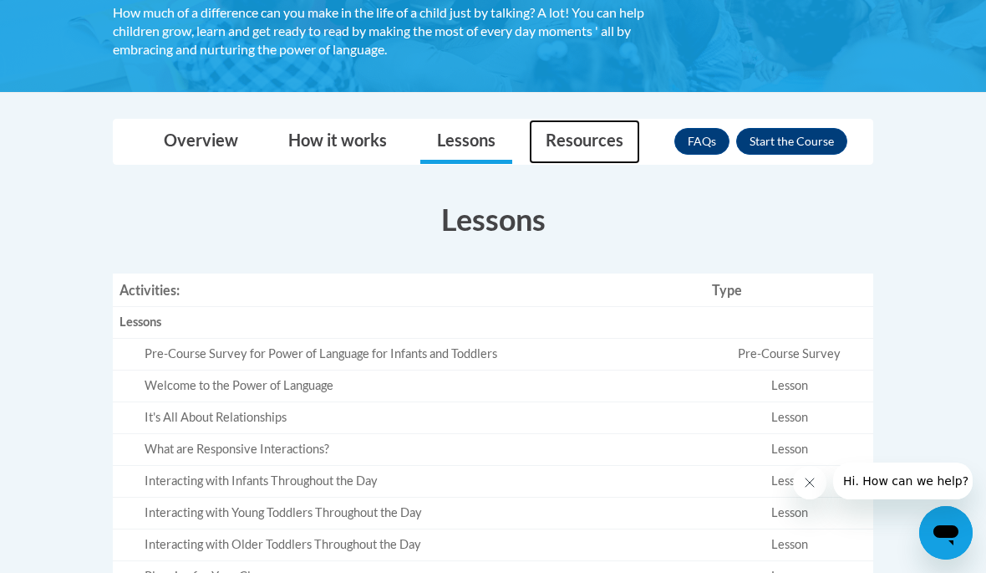
click at [570, 138] on link "Resources" at bounding box center [584, 142] width 111 height 44
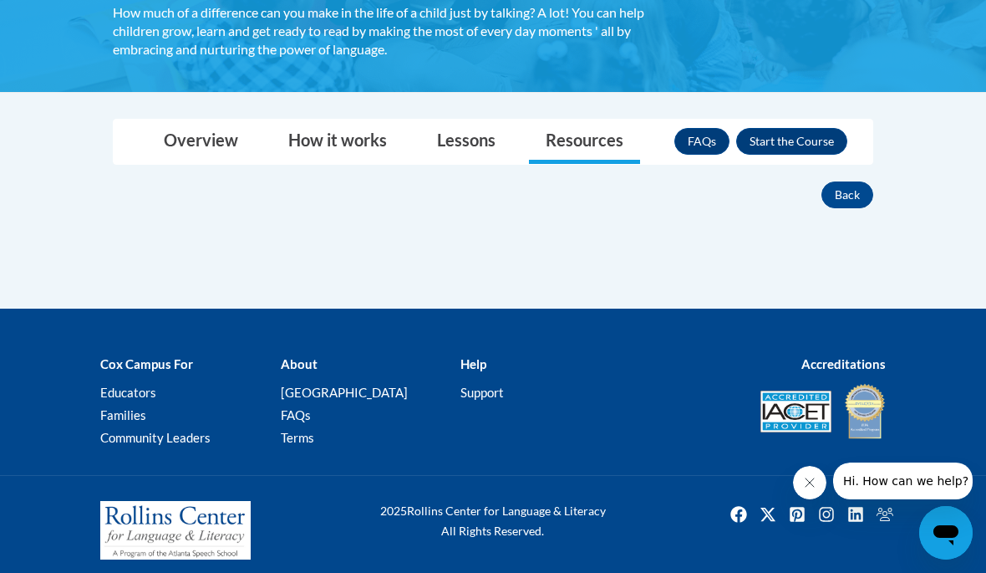
click at [799, 139] on button "Enroll" at bounding box center [792, 141] width 111 height 27
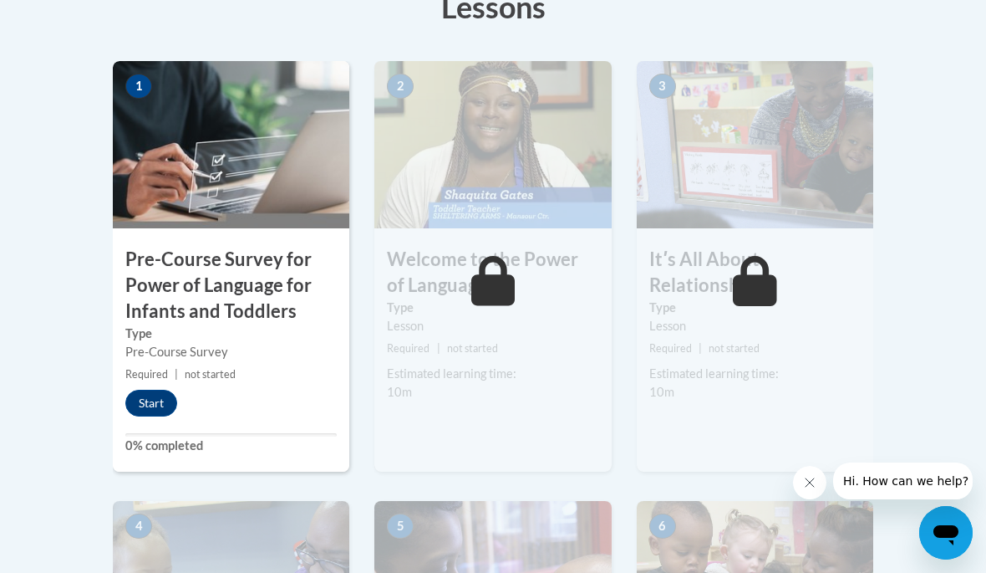
scroll to position [538, 0]
click at [161, 390] on button "Start" at bounding box center [151, 403] width 52 height 27
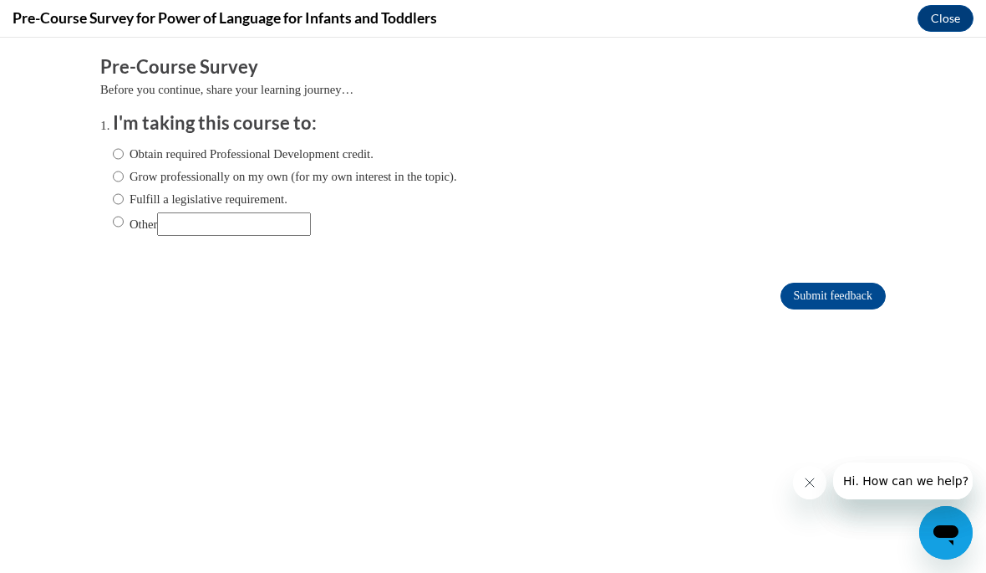
scroll to position [0, 0]
click at [118, 220] on input "Other" at bounding box center [118, 221] width 11 height 18
radio input "true"
click at [242, 222] on input "Other" at bounding box center [234, 223] width 154 height 23
click at [446, 240] on div "Obtain required Professional Development credit. Grow professionally on my own …" at bounding box center [285, 190] width 344 height 108
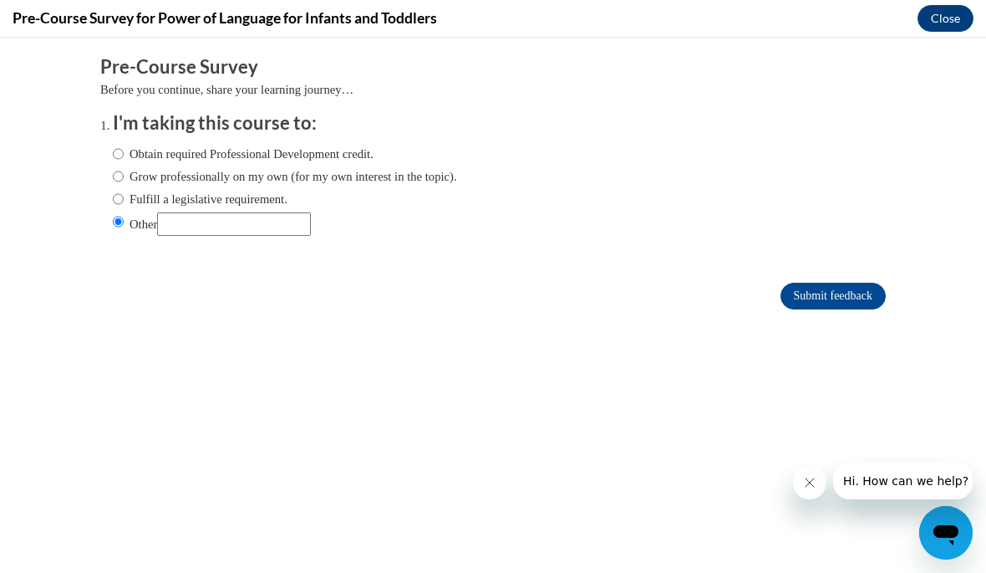
scroll to position [431, 0]
click at [857, 295] on input "Submit feedback" at bounding box center [833, 296] width 105 height 27
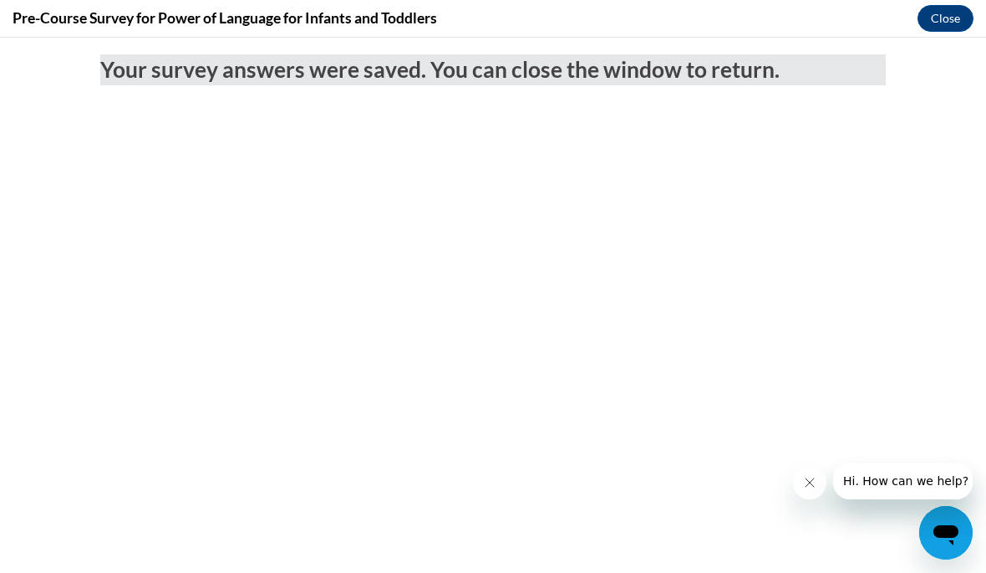
scroll to position [0, 0]
click at [947, 25] on button "Close" at bounding box center [946, 18] width 56 height 27
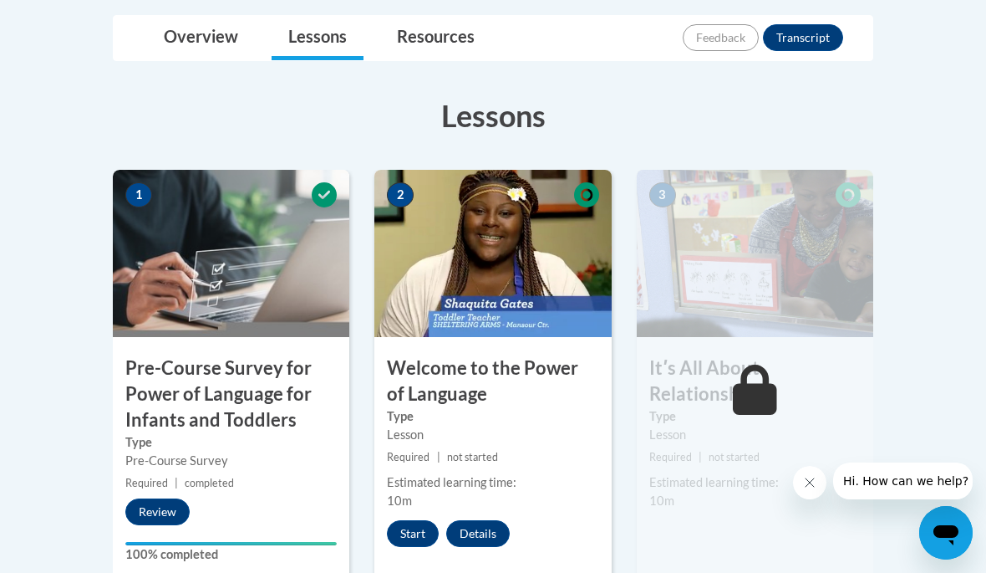
click at [410, 527] on button "Start" at bounding box center [413, 533] width 52 height 27
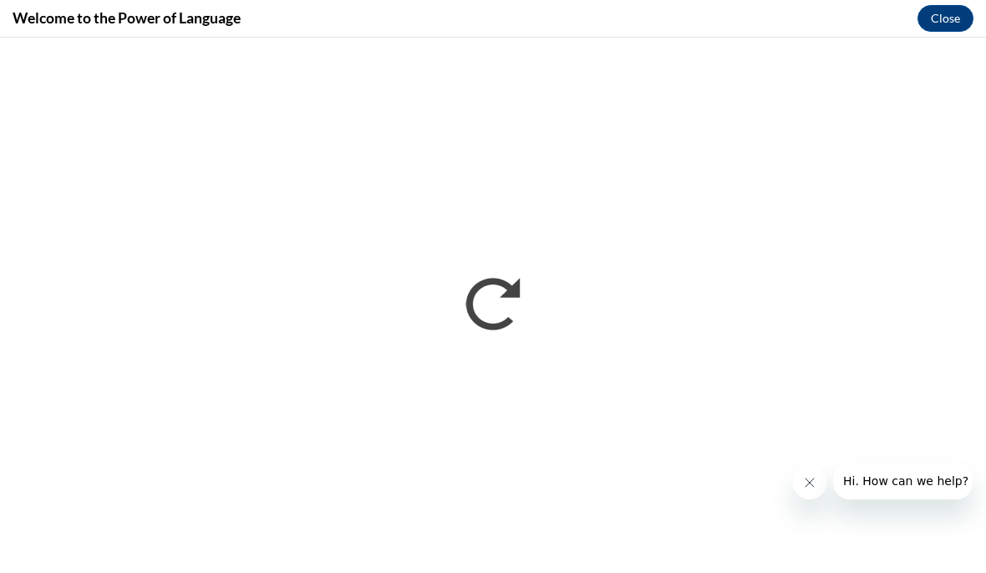
click at [810, 482] on icon "Close message from company" at bounding box center [810, 482] width 8 height 8
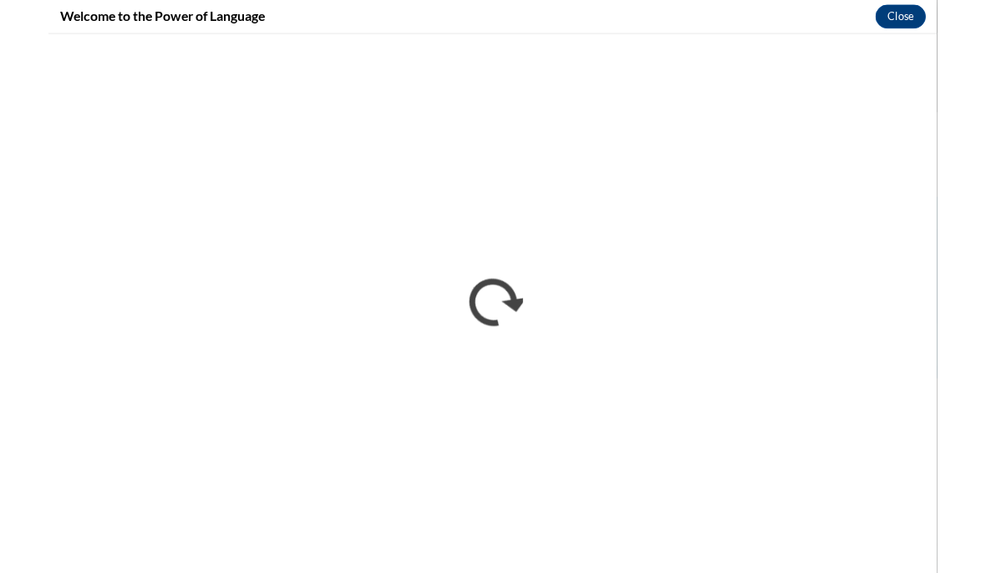
scroll to position [431, 0]
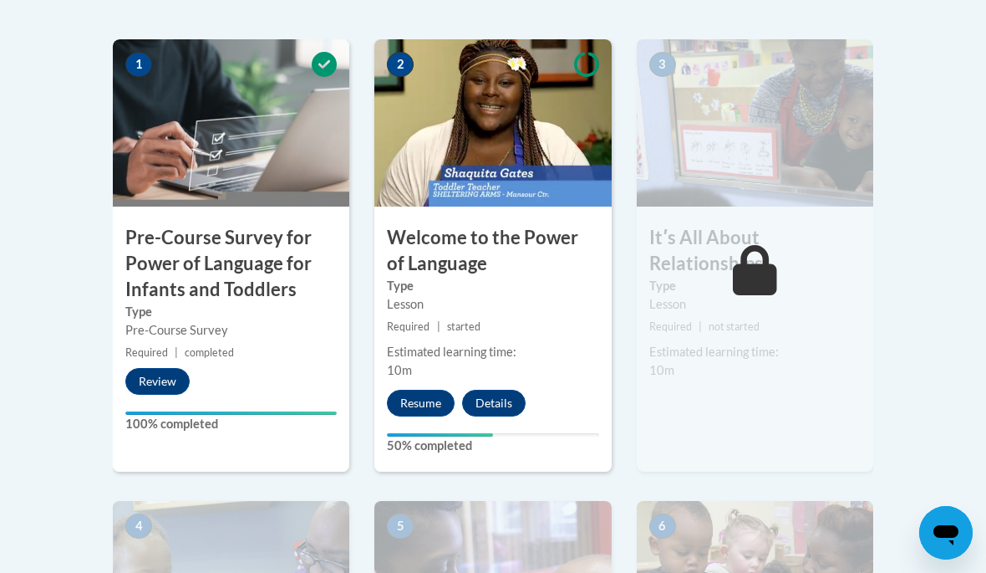
scroll to position [562, 0]
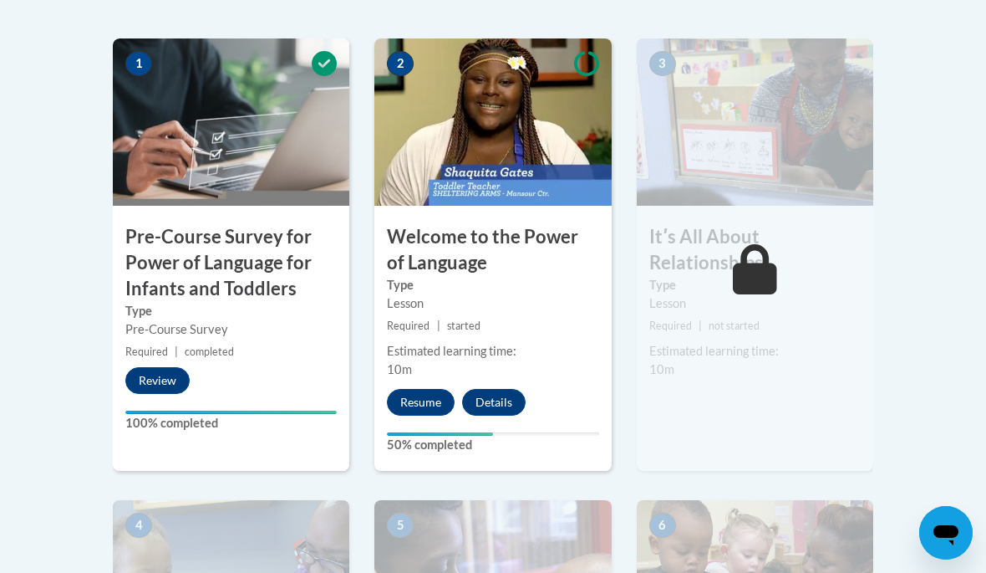
click at [435, 391] on button "Resume" at bounding box center [421, 402] width 68 height 27
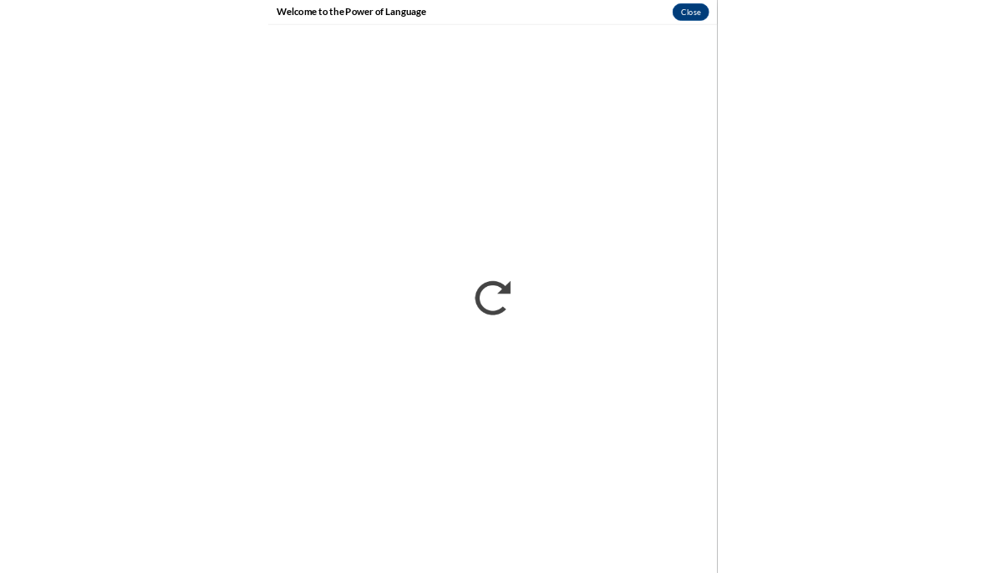
scroll to position [686, 0]
